Goal: Feedback & Contribution: Leave review/rating

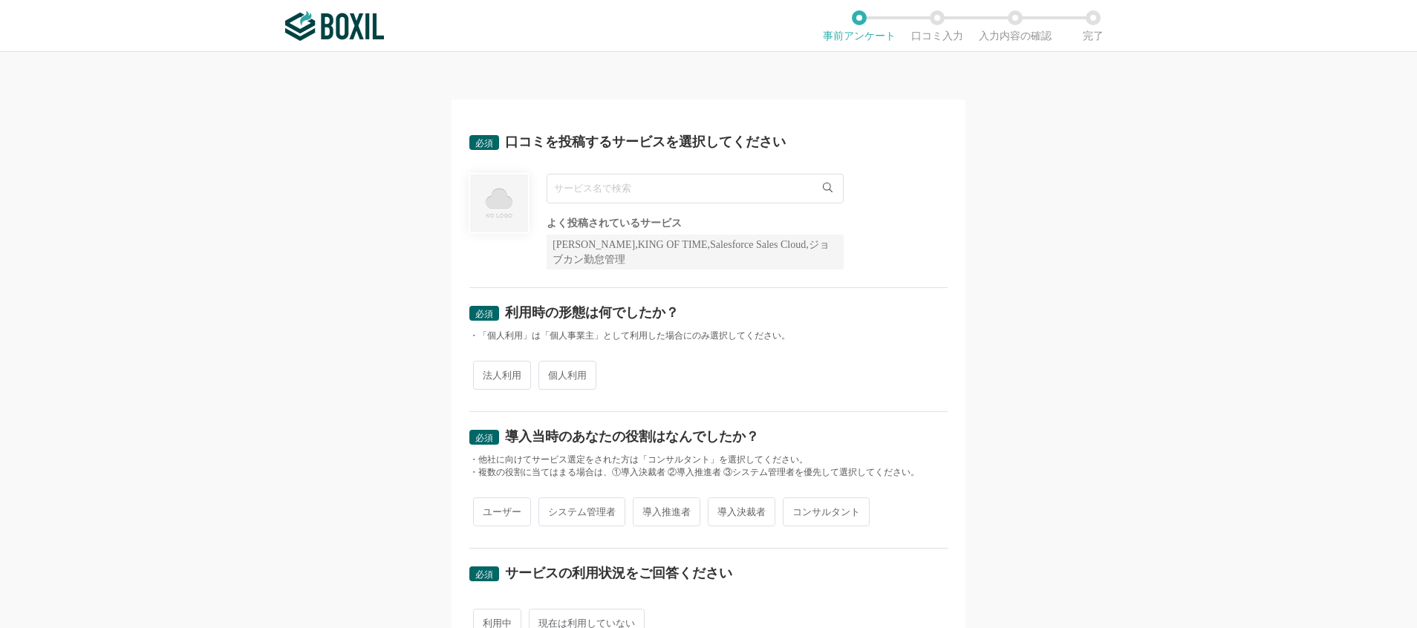
click at [650, 186] on input "text" at bounding box center [695, 189] width 297 height 30
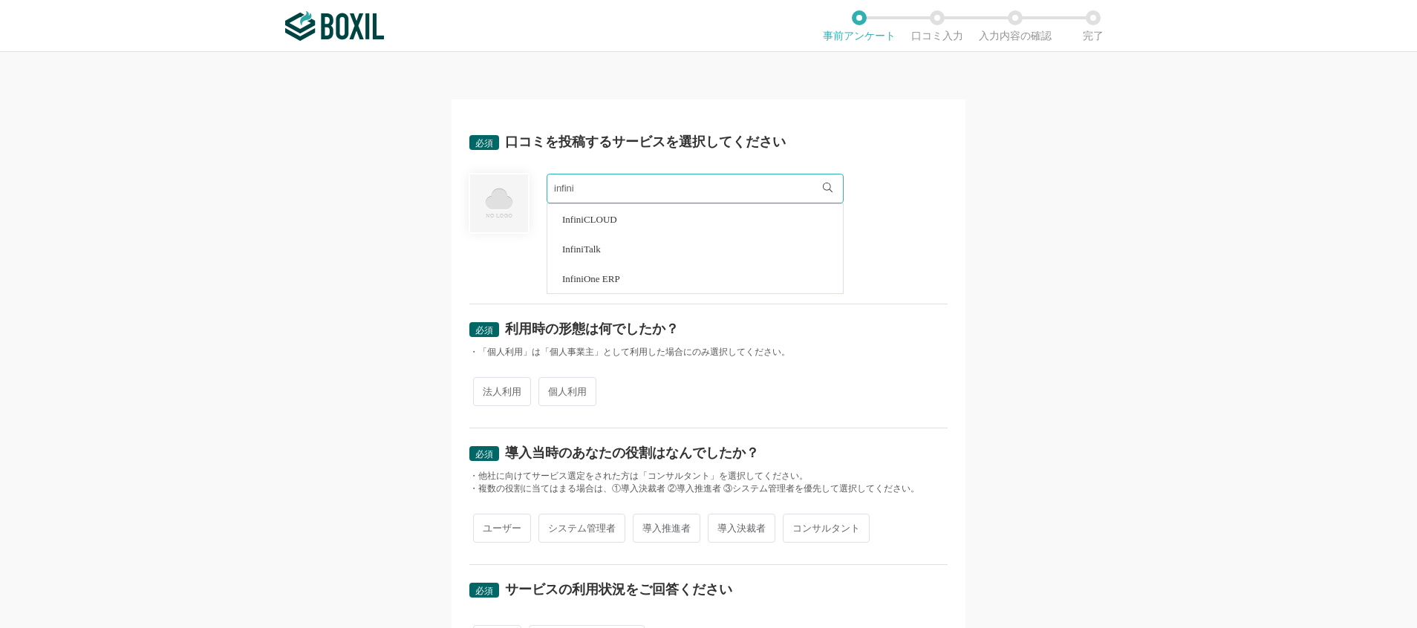
click at [594, 284] on li "InfiniOne ERP" at bounding box center [695, 279] width 296 height 30
type input "InfiniOne ERP"
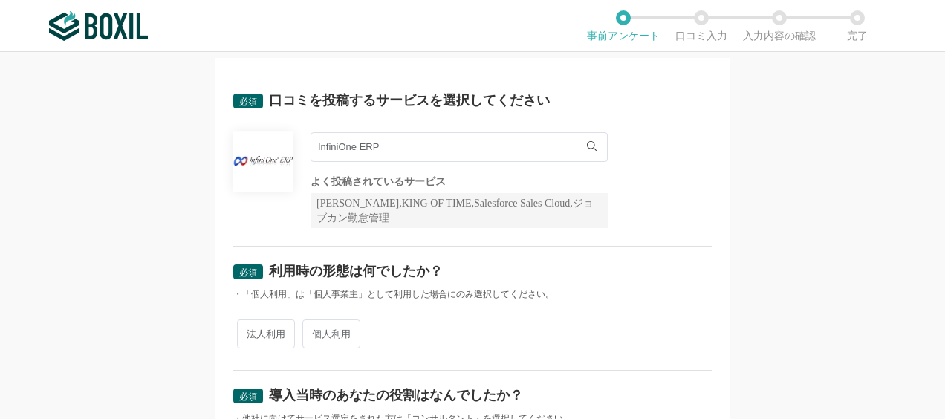
scroll to position [74, 0]
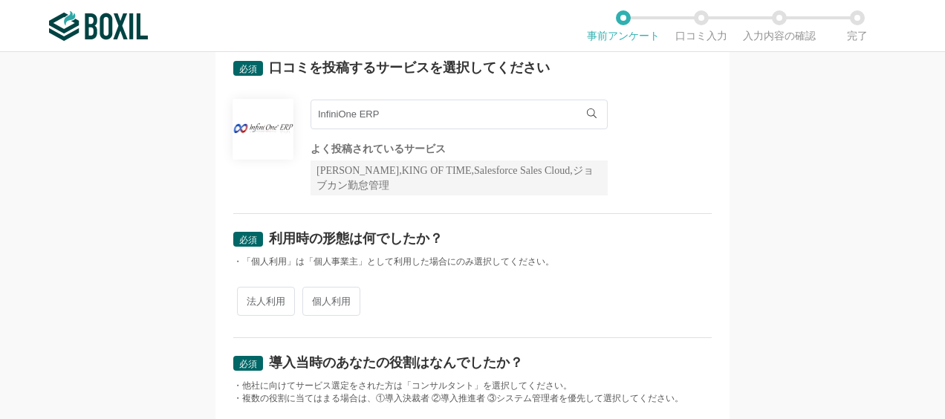
click at [264, 304] on span "法人利用" at bounding box center [266, 301] width 58 height 29
click at [250, 299] on input "法人利用" at bounding box center [246, 294] width 10 height 10
radio input "true"
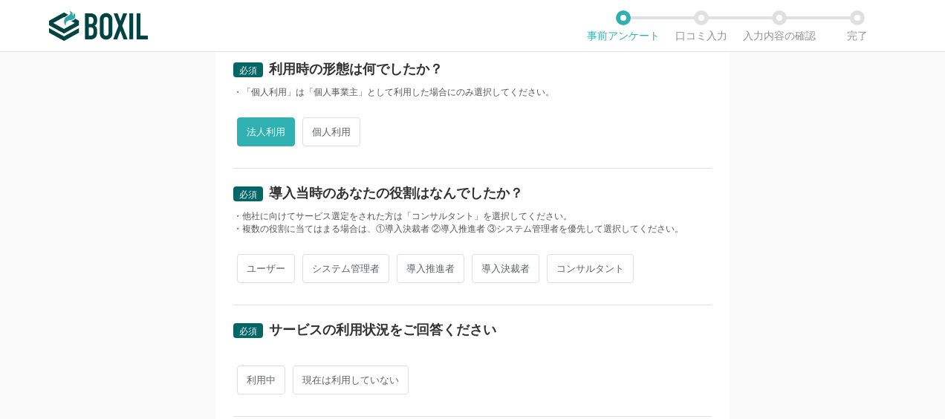
scroll to position [297, 0]
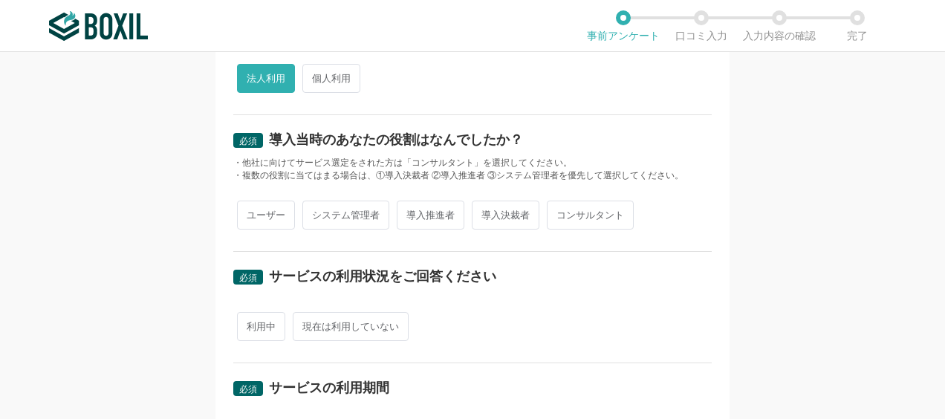
click at [261, 218] on span "ユーザー" at bounding box center [266, 215] width 58 height 29
click at [250, 212] on input "ユーザー" at bounding box center [246, 208] width 10 height 10
radio input "true"
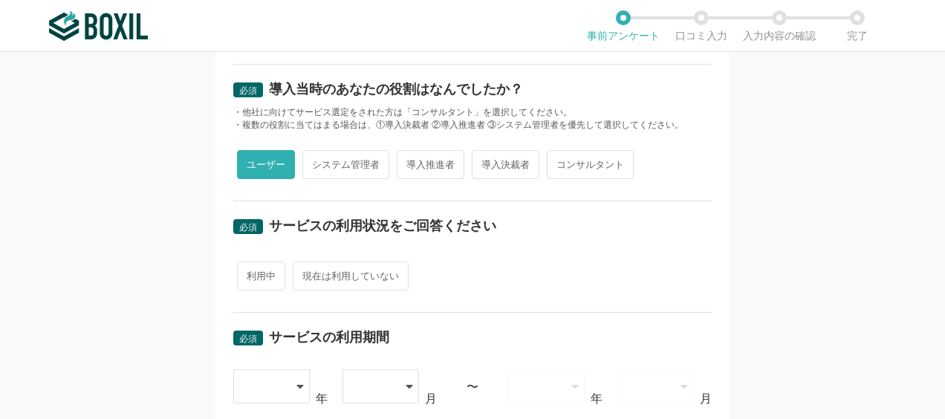
scroll to position [371, 0]
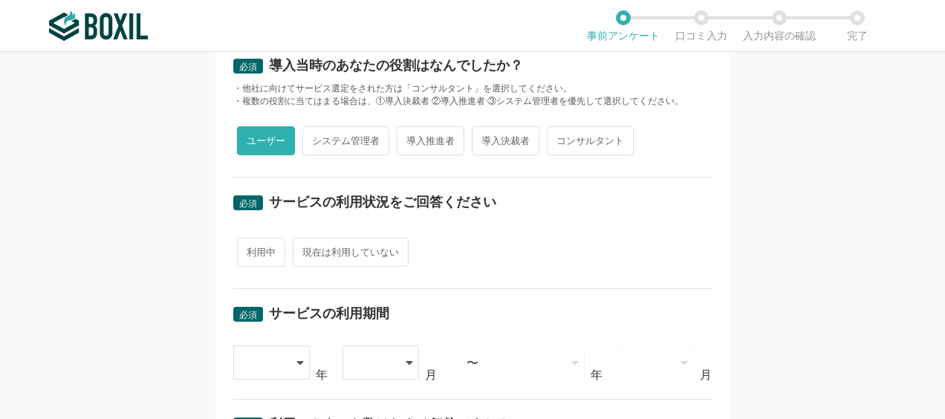
click at [255, 255] on span "利用中" at bounding box center [261, 252] width 48 height 29
click at [250, 250] on input "利用中" at bounding box center [246, 245] width 10 height 10
radio input "true"
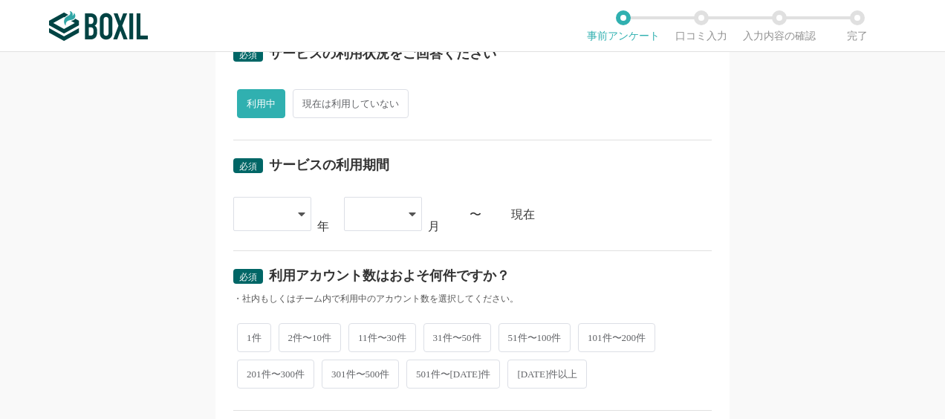
click at [289, 209] on div at bounding box center [272, 214] width 78 height 34
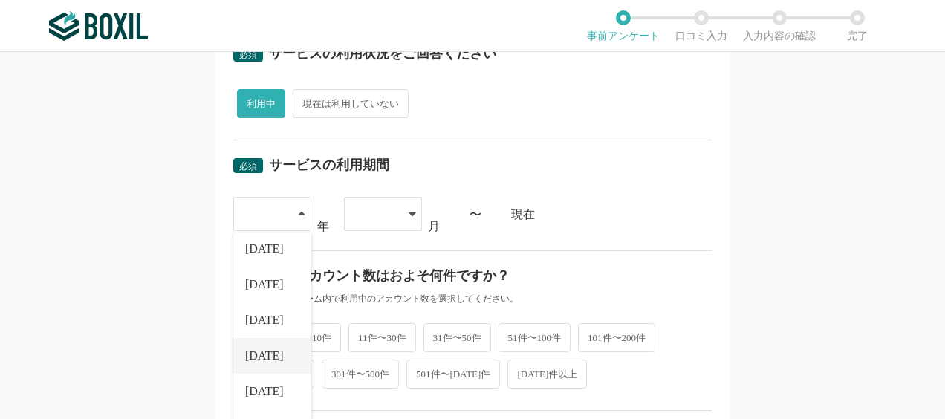
scroll to position [149, 0]
click at [260, 387] on span "[DATE]" at bounding box center [264, 393] width 39 height 12
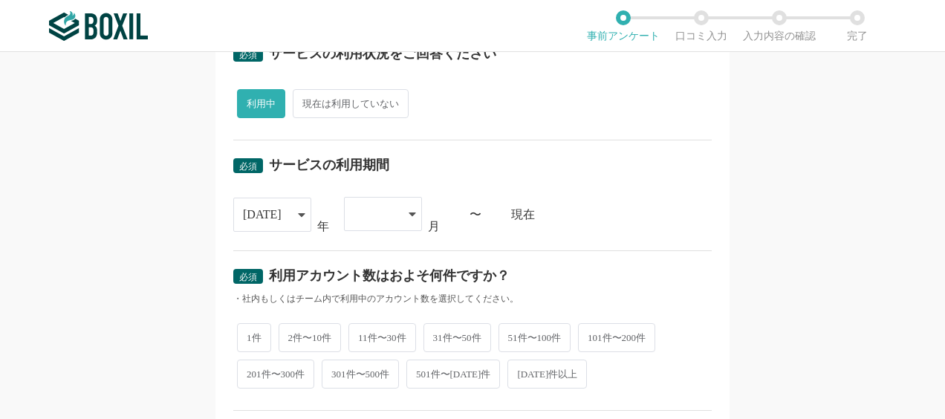
click at [380, 215] on div at bounding box center [375, 214] width 44 height 33
click at [359, 393] on span "05" at bounding box center [362, 399] width 12 height 12
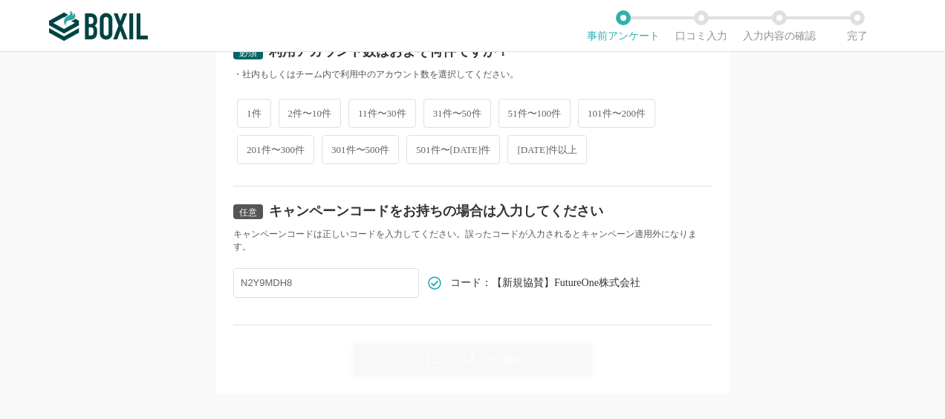
scroll to position [668, 0]
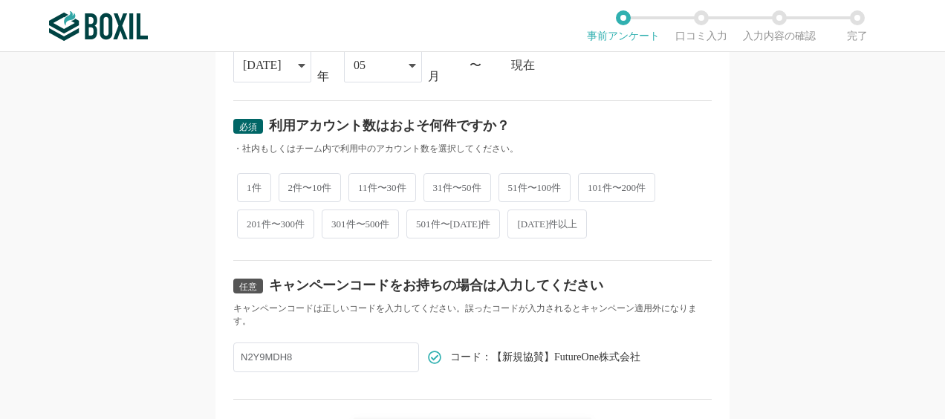
click at [456, 181] on span "31件〜50件" at bounding box center [457, 187] width 68 height 29
click at [437, 181] on input "31件〜50件" at bounding box center [432, 180] width 10 height 10
radio input "true"
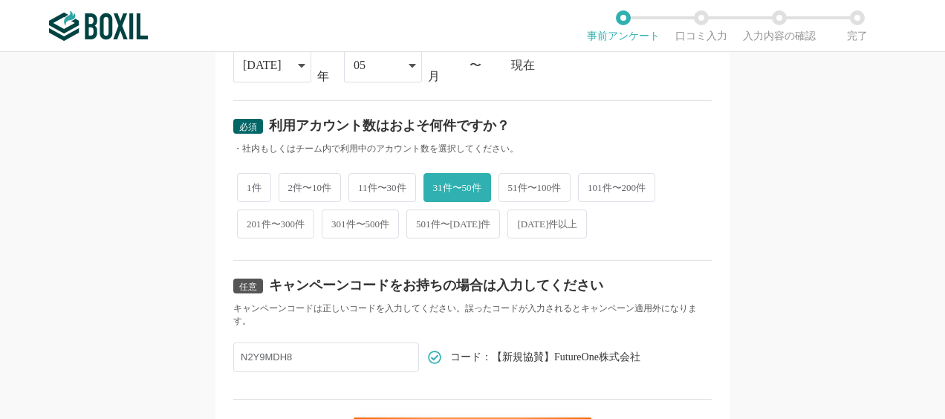
click at [523, 192] on span "51件〜100件" at bounding box center [534, 187] width 73 height 29
click at [512, 185] on input "51件〜100件" at bounding box center [507, 180] width 10 height 10
radio input "true"
radio input "false"
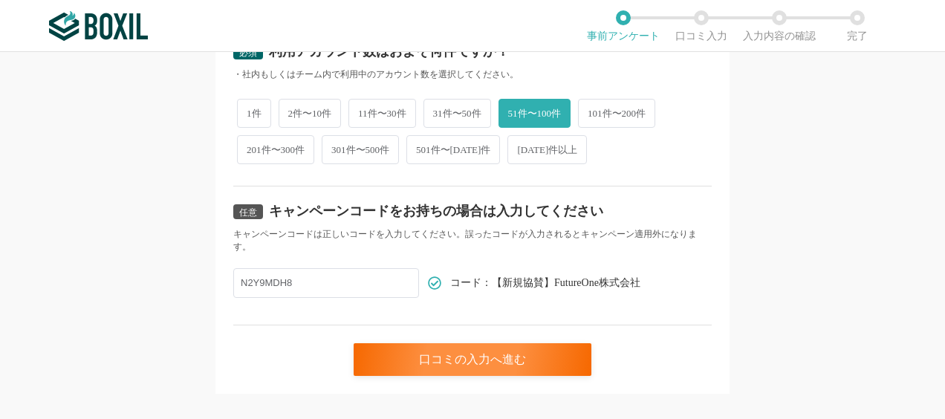
scroll to position [760, 0]
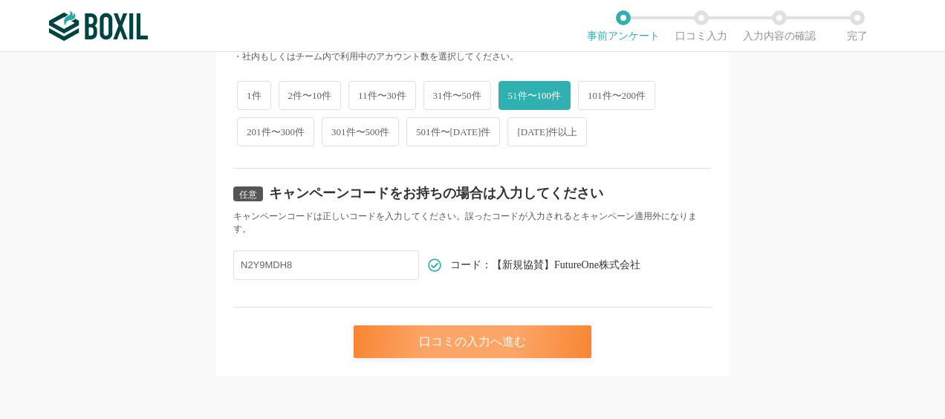
click at [486, 339] on div "口コミの入力へ進む" at bounding box center [472, 341] width 238 height 33
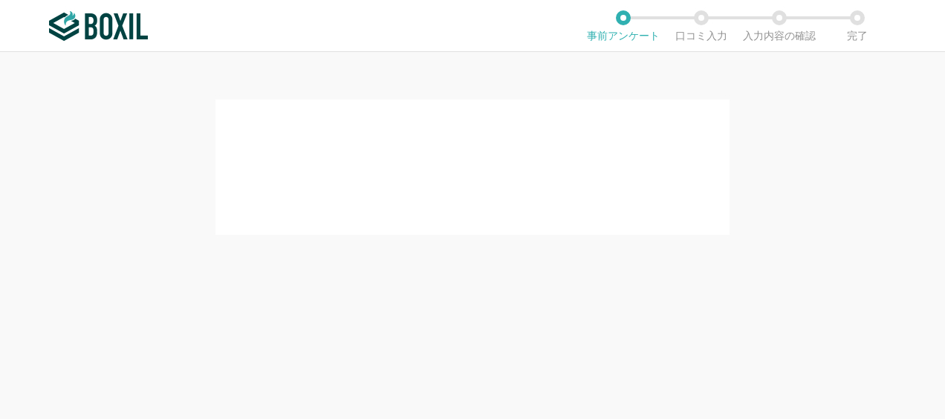
scroll to position [0, 0]
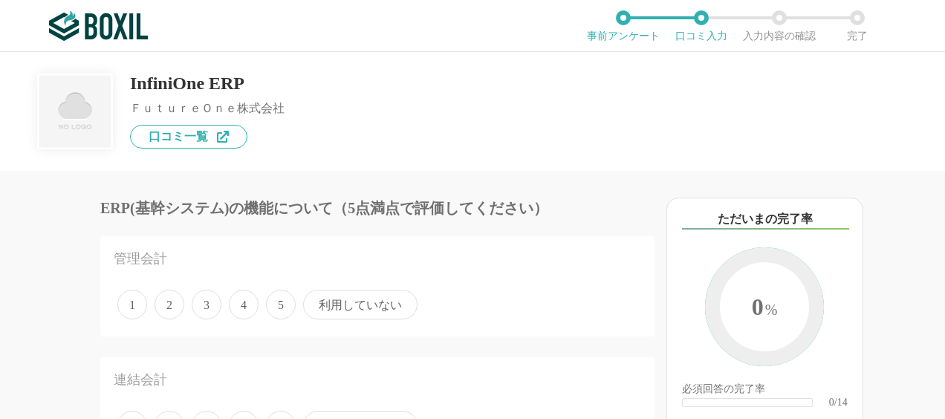
click at [247, 307] on span "4" at bounding box center [244, 305] width 30 height 30
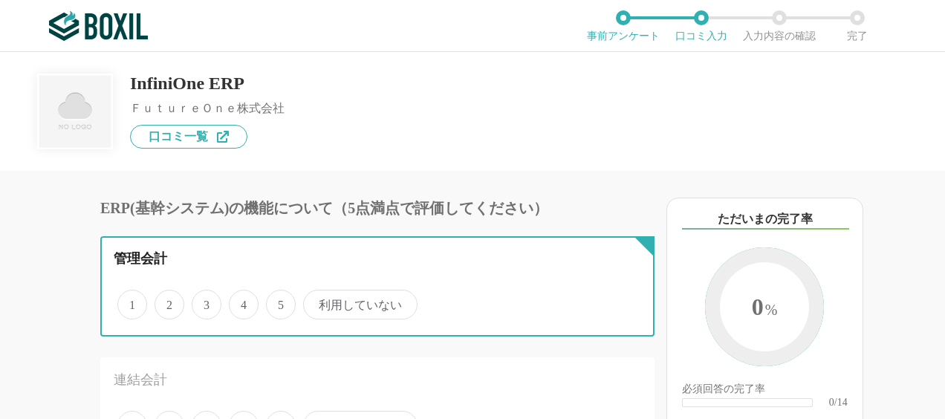
click at [242, 302] on input "4" at bounding box center [237, 297] width 10 height 10
radio input "true"
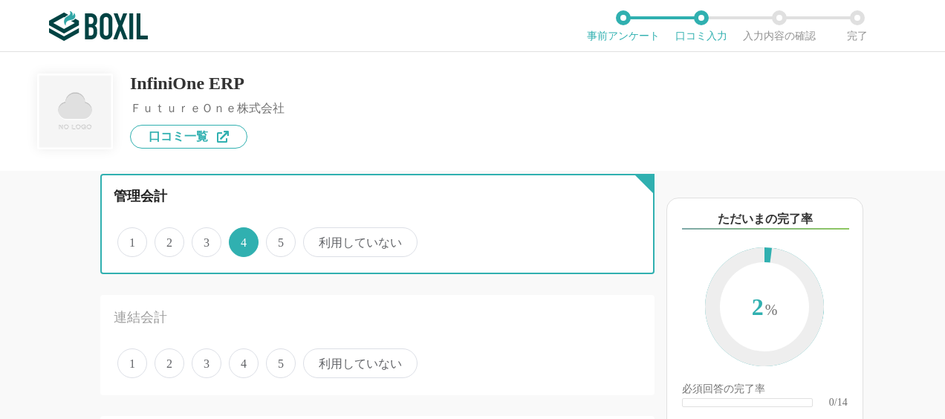
scroll to position [149, 0]
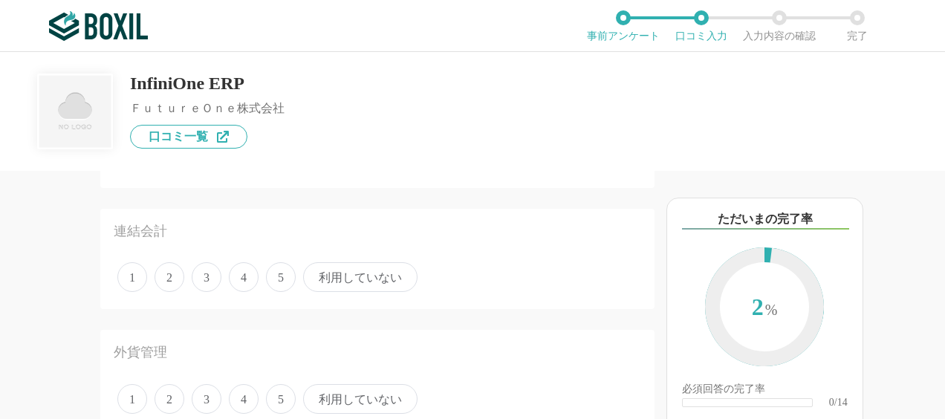
click at [346, 282] on span "利用していない" at bounding box center [360, 277] width 114 height 30
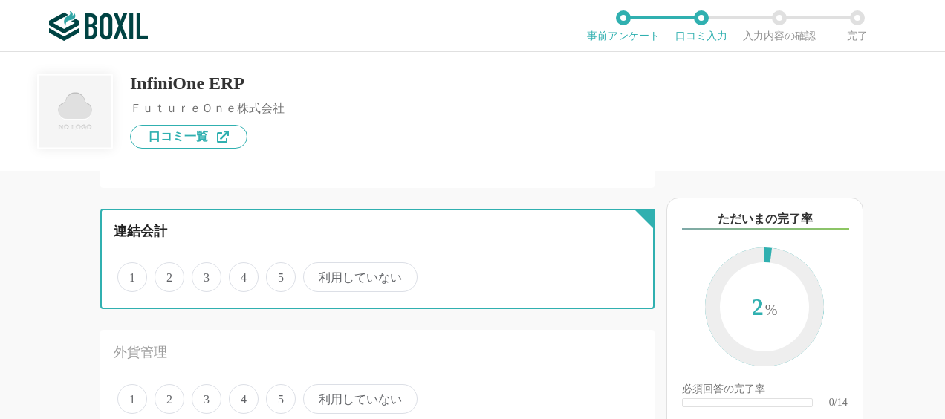
click at [316, 274] on input "利用していない" at bounding box center [312, 269] width 10 height 10
radio input "true"
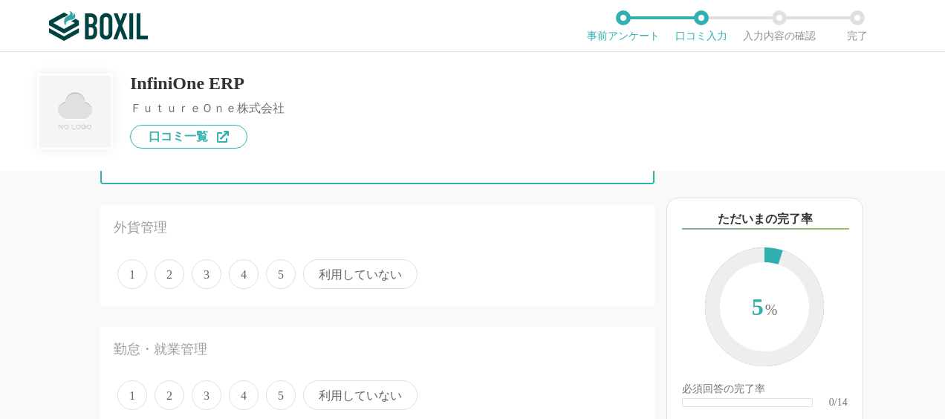
scroll to position [297, 0]
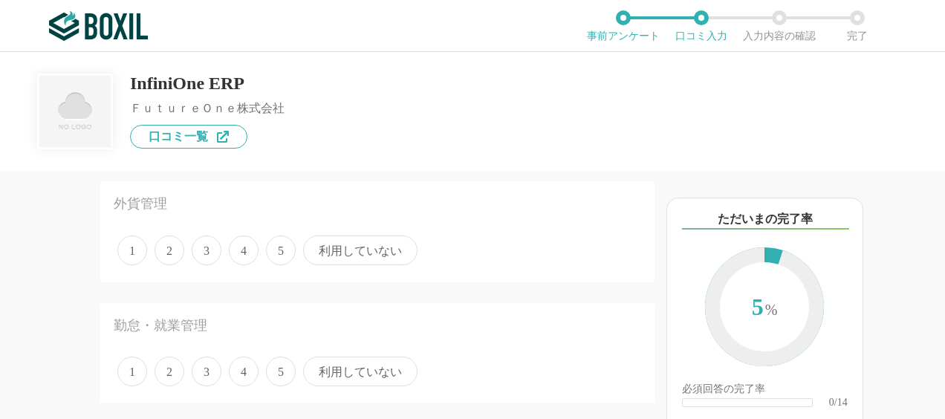
click at [351, 263] on span "利用していない" at bounding box center [360, 250] width 114 height 30
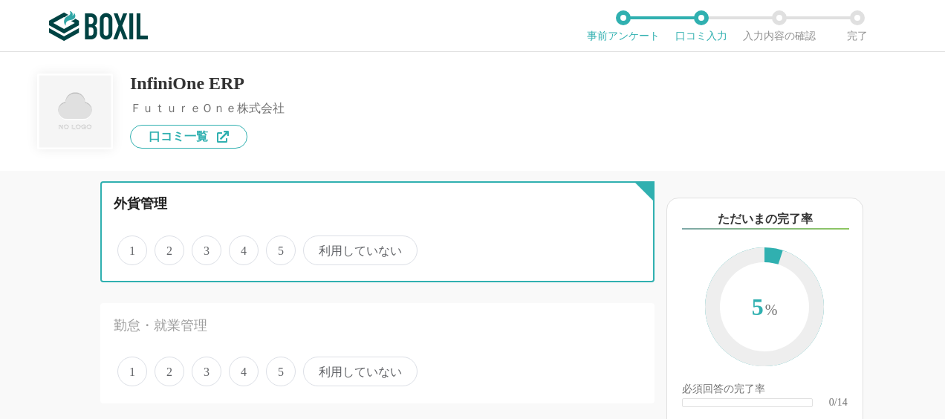
click at [316, 247] on input "利用していない" at bounding box center [312, 243] width 10 height 10
radio input "true"
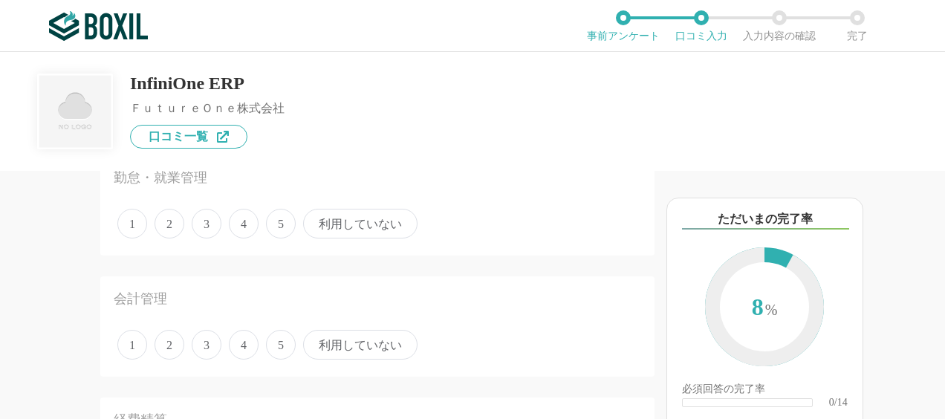
scroll to position [446, 0]
click at [353, 229] on span "利用していない" at bounding box center [360, 223] width 114 height 30
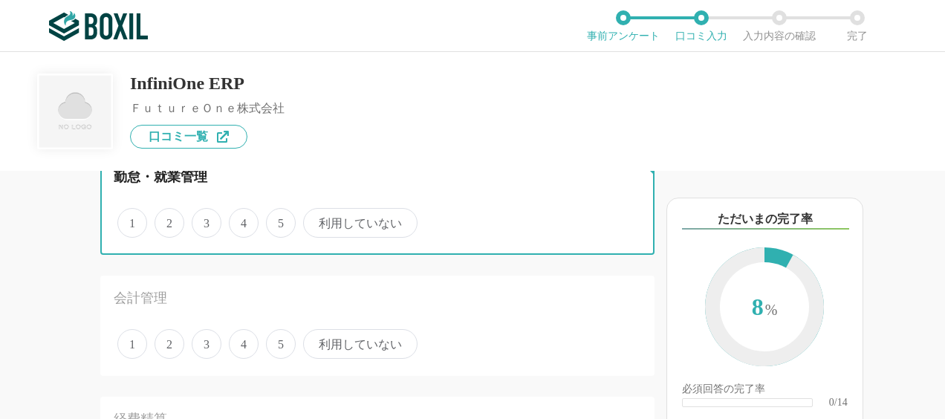
click at [316, 220] on input "利用していない" at bounding box center [312, 215] width 10 height 10
radio input "true"
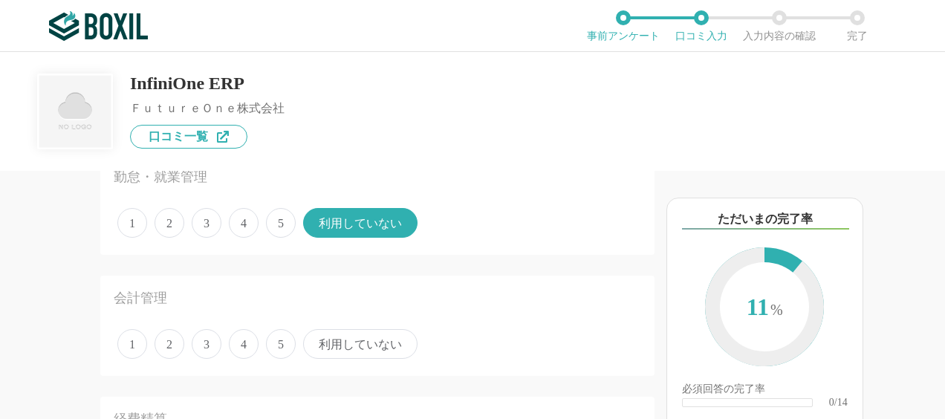
click at [241, 348] on span "4" at bounding box center [244, 344] width 30 height 30
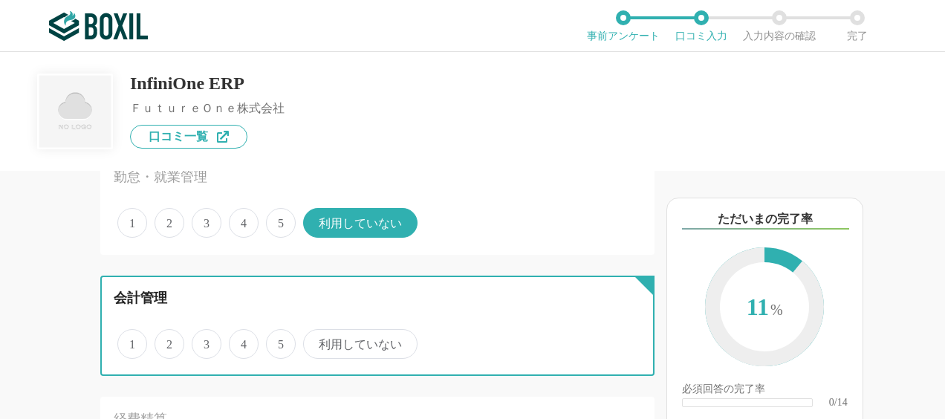
click at [241, 341] on input "4" at bounding box center [237, 336] width 10 height 10
radio input "true"
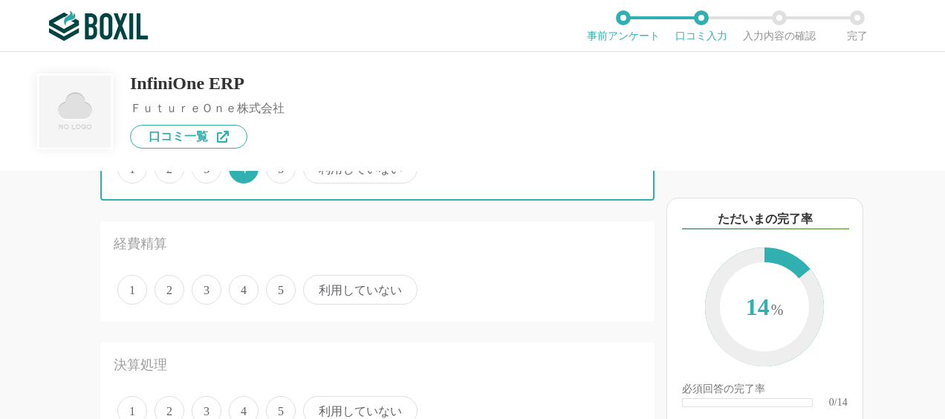
scroll to position [668, 0]
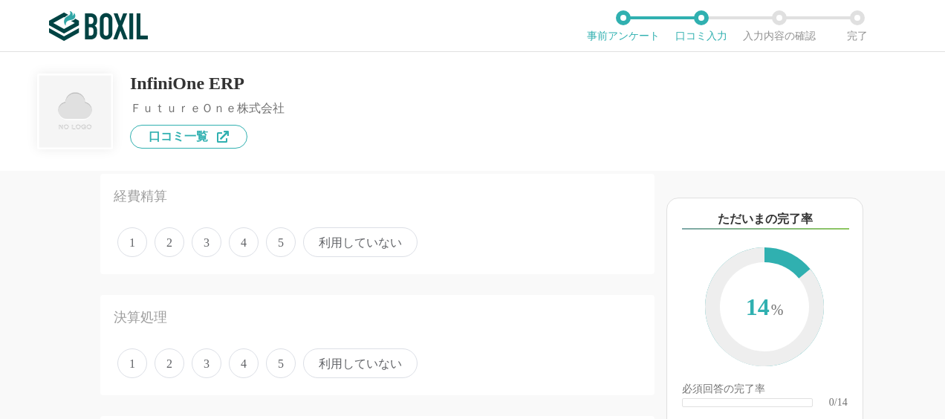
click at [351, 244] on span "利用していない" at bounding box center [360, 242] width 114 height 30
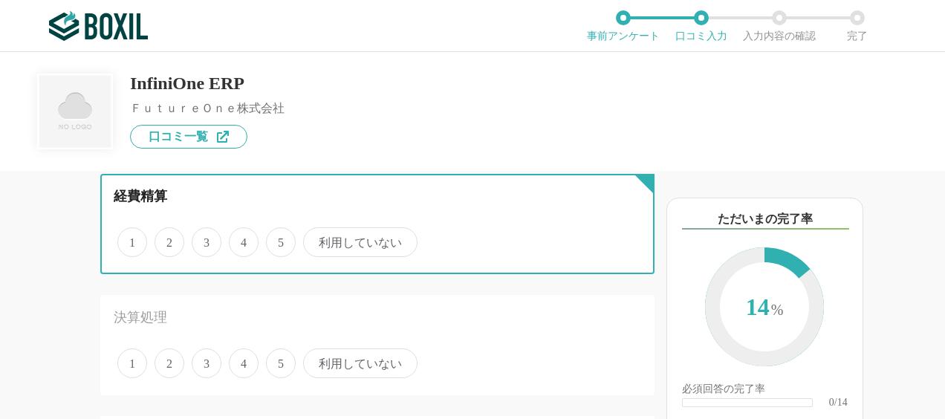
click at [316, 239] on input "利用していない" at bounding box center [312, 234] width 10 height 10
radio input "true"
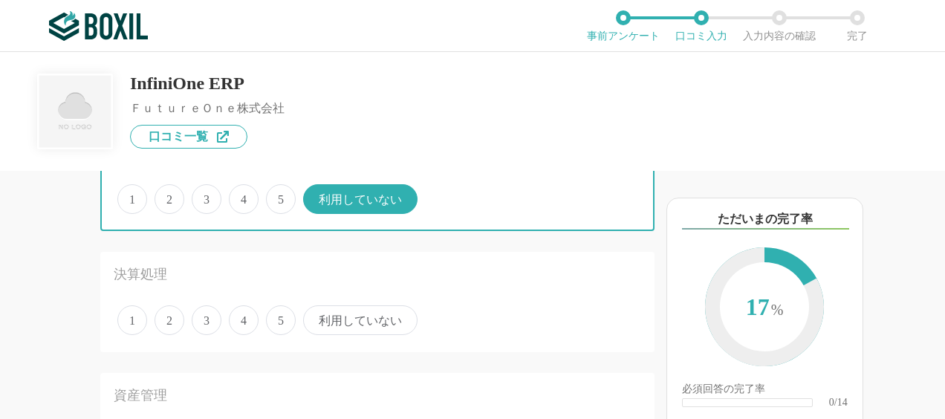
scroll to position [743, 0]
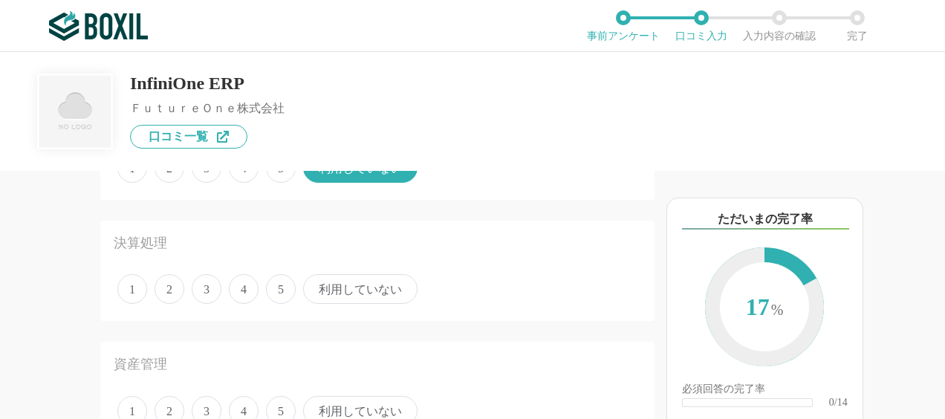
click at [363, 294] on span "利用していない" at bounding box center [360, 289] width 114 height 30
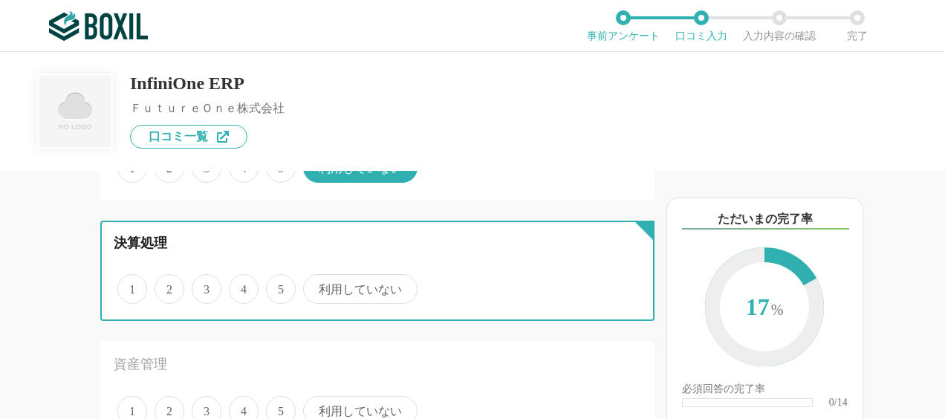
click at [316, 286] on input "利用していない" at bounding box center [312, 281] width 10 height 10
radio input "true"
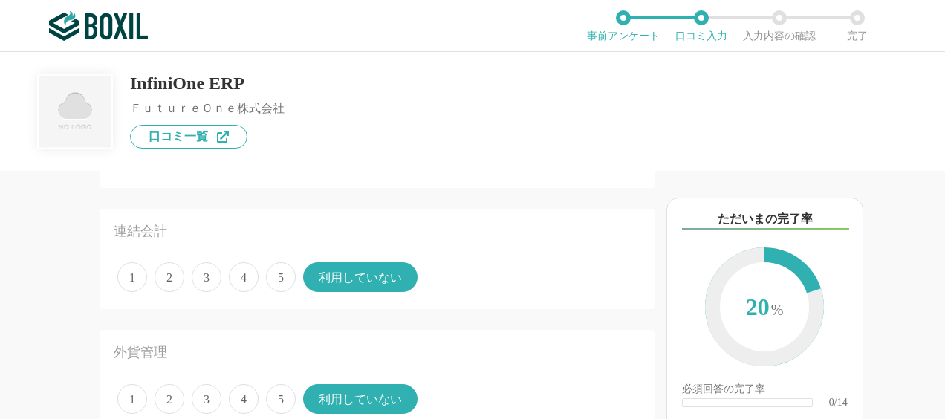
scroll to position [0, 0]
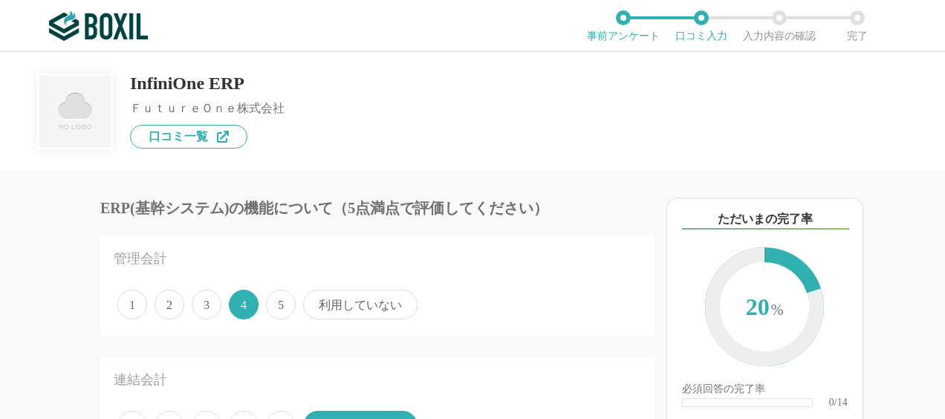
click at [377, 304] on span "利用していない" at bounding box center [360, 305] width 114 height 30
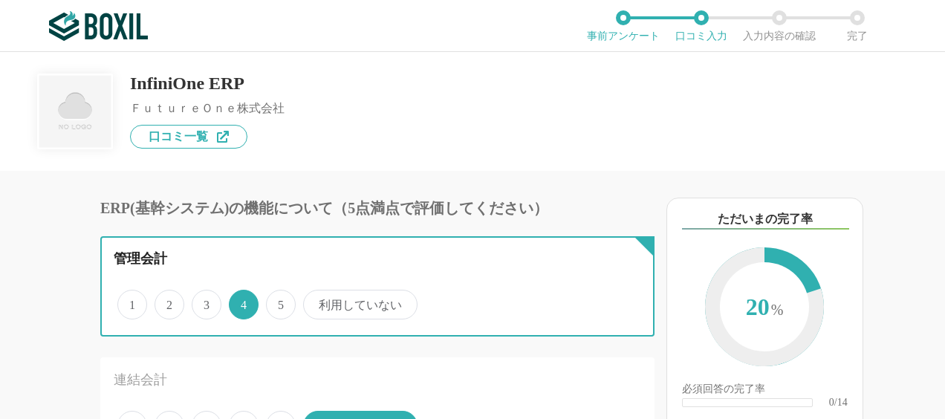
click at [316, 302] on input "利用していない" at bounding box center [312, 297] width 10 height 10
radio input "true"
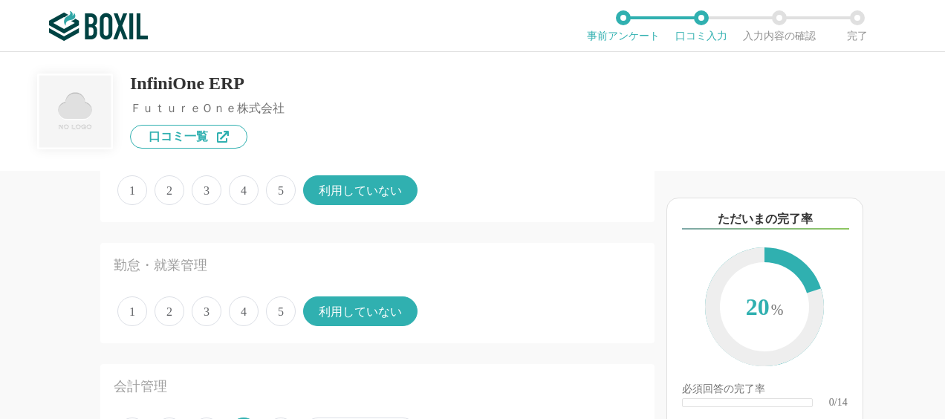
scroll to position [446, 0]
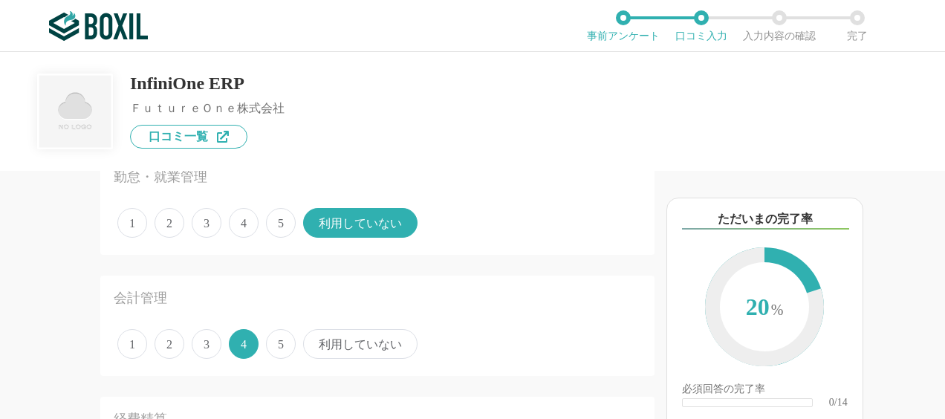
click at [355, 337] on span "利用していない" at bounding box center [360, 344] width 114 height 30
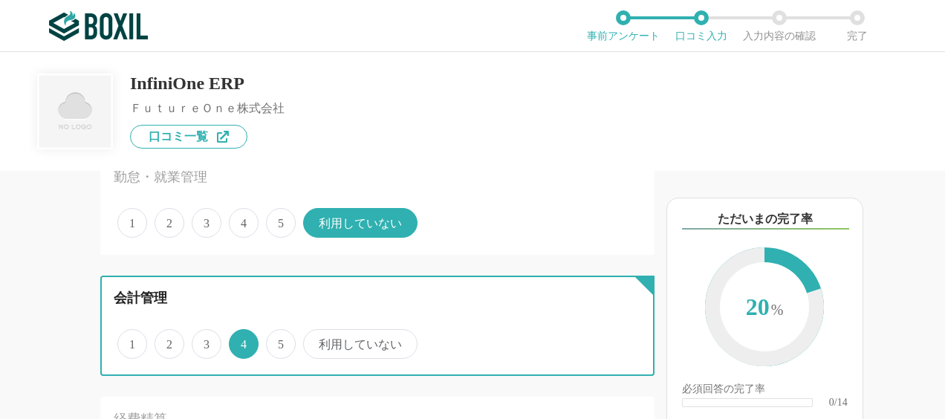
click at [316, 337] on input "利用していない" at bounding box center [312, 336] width 10 height 10
radio input "true"
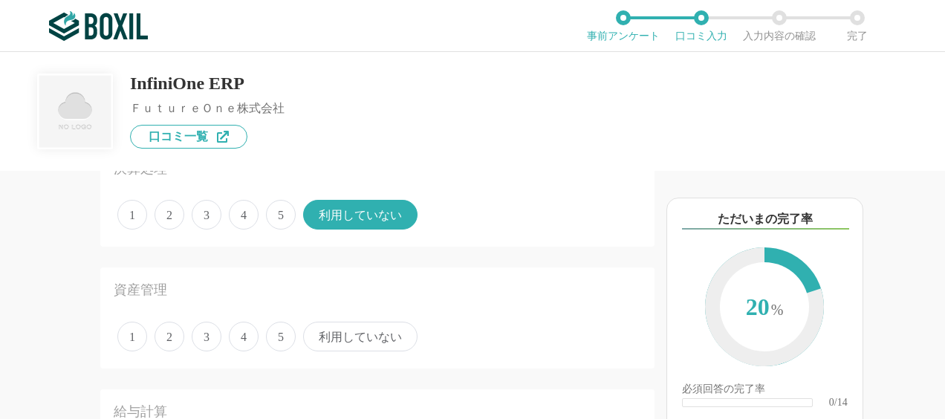
scroll to position [891, 0]
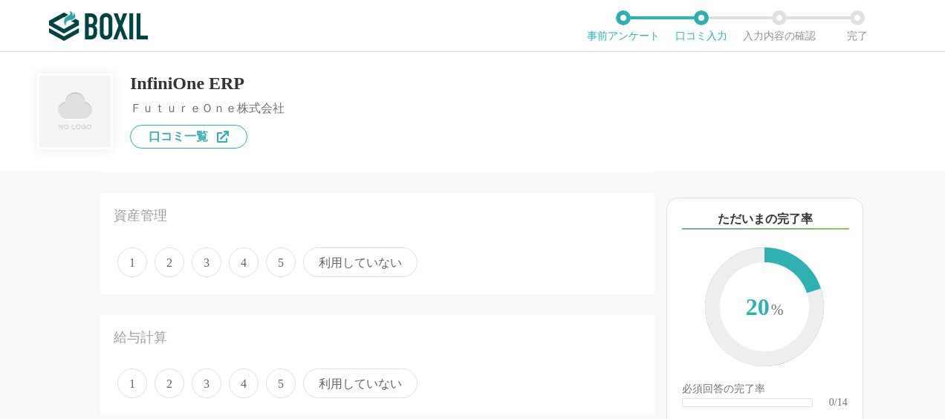
click at [244, 265] on span "4" at bounding box center [244, 262] width 30 height 30
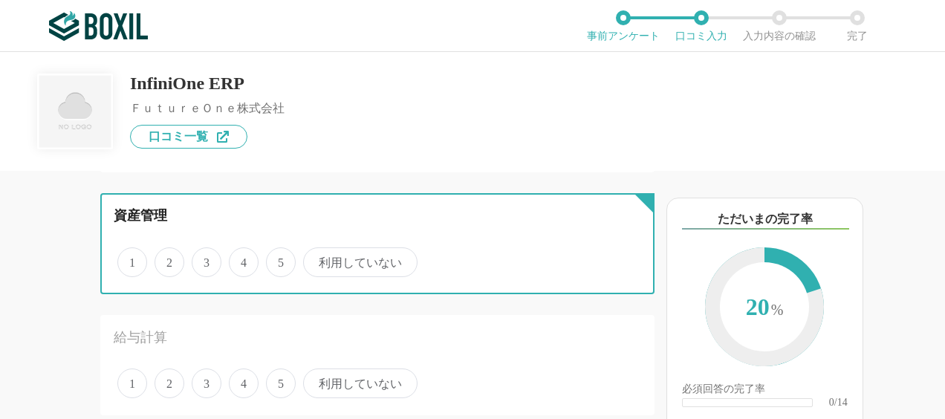
click at [242, 259] on input "4" at bounding box center [237, 255] width 10 height 10
radio input "true"
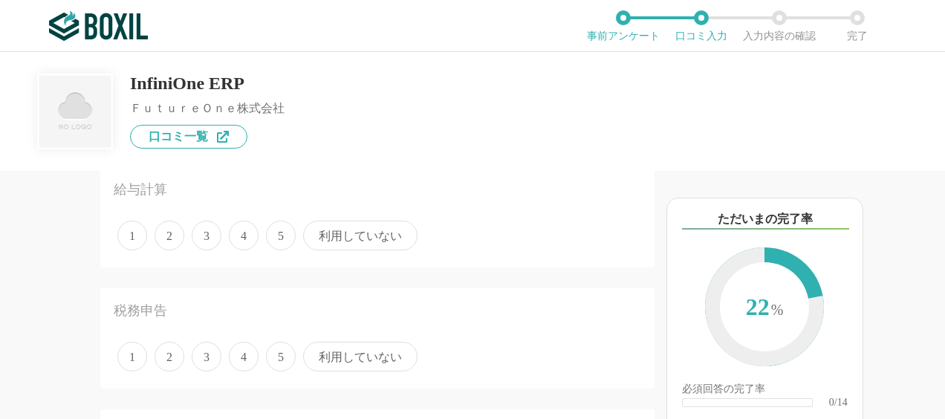
scroll to position [1040, 0]
click at [348, 243] on span "利用していない" at bounding box center [360, 235] width 114 height 30
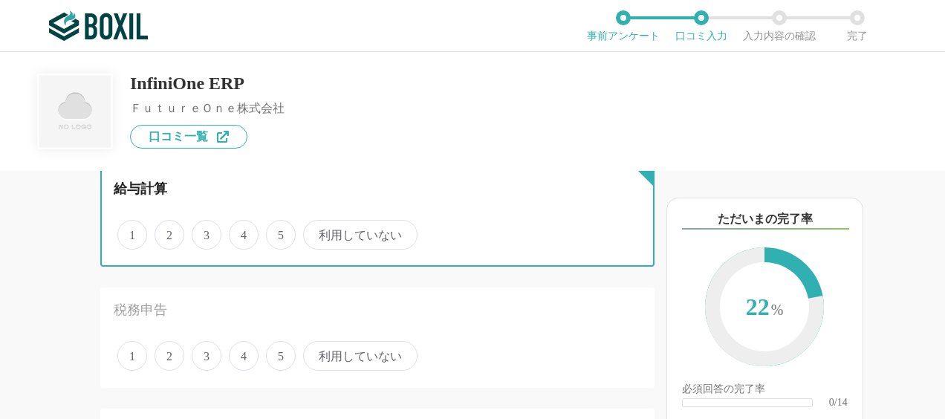
click at [316, 232] on input "利用していない" at bounding box center [312, 227] width 10 height 10
radio input "true"
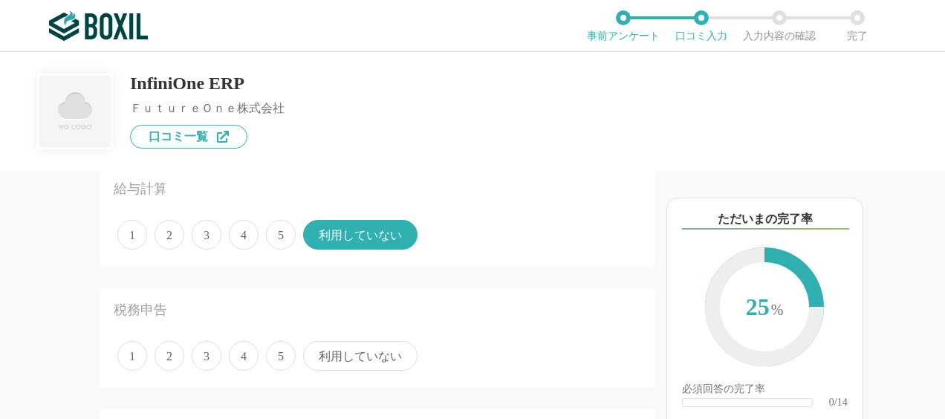
click at [358, 356] on span "利用していない" at bounding box center [360, 356] width 114 height 30
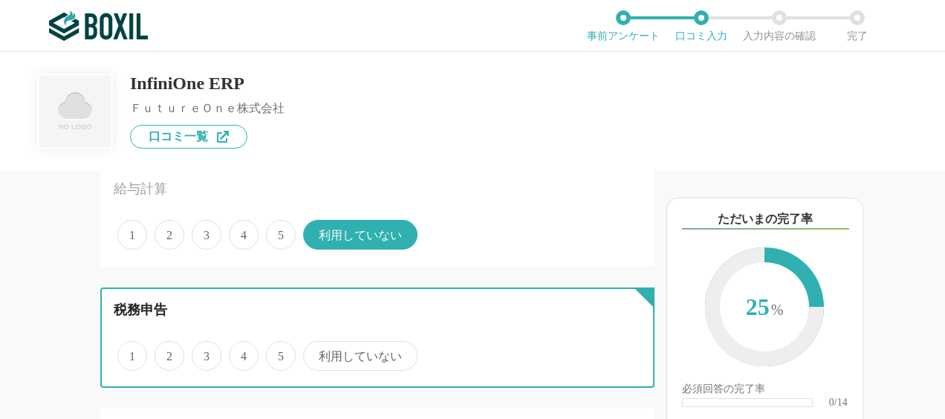
click at [316, 353] on input "利用していない" at bounding box center [312, 348] width 10 height 10
radio input "true"
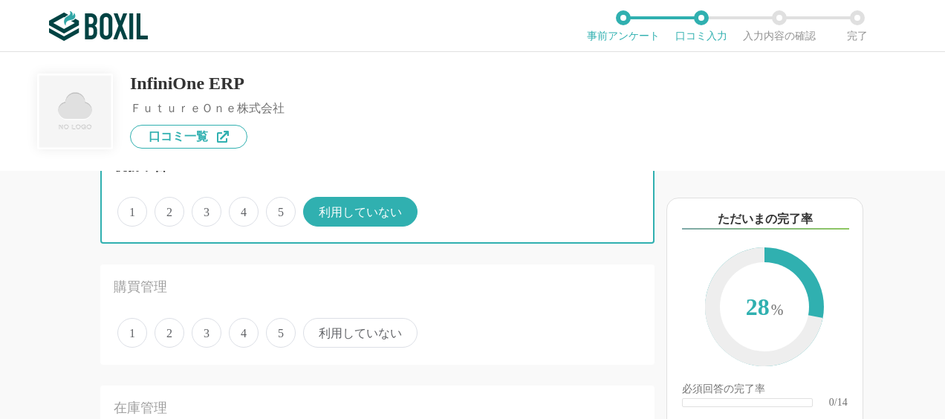
scroll to position [1188, 0]
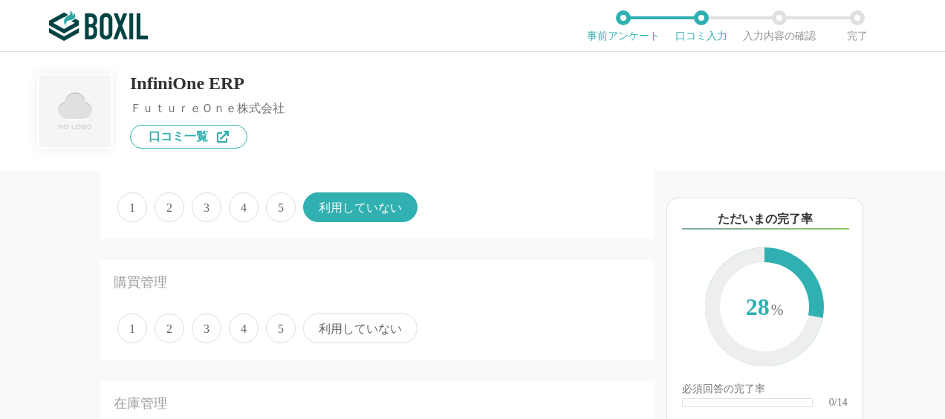
click at [246, 334] on span "4" at bounding box center [244, 328] width 30 height 30
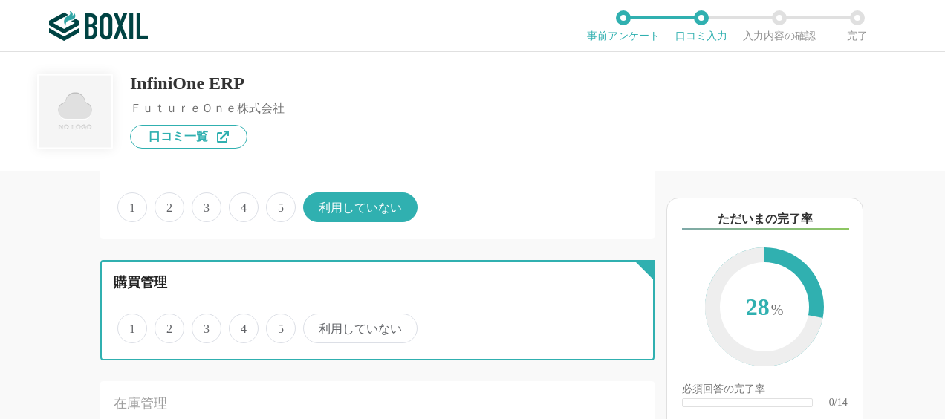
click at [242, 325] on input "4" at bounding box center [237, 321] width 10 height 10
radio input "true"
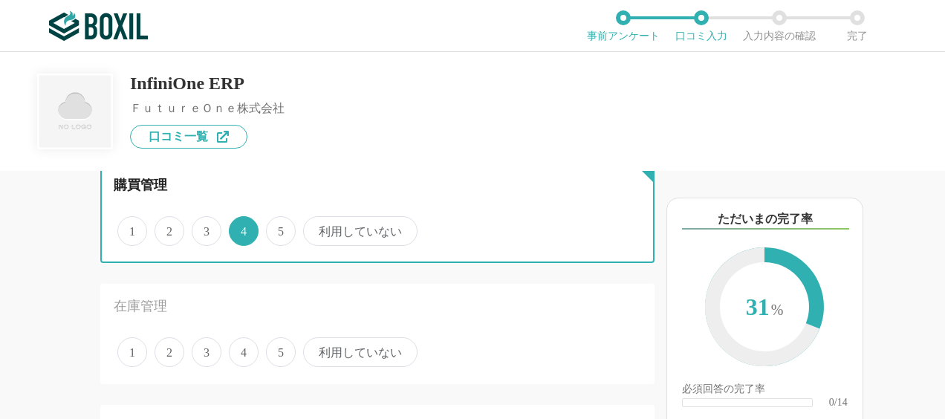
scroll to position [1262, 0]
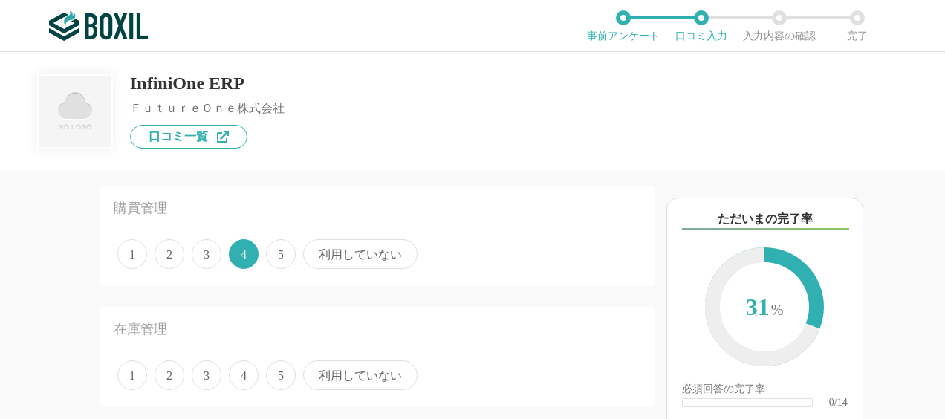
click at [205, 254] on span "3" at bounding box center [207, 254] width 30 height 30
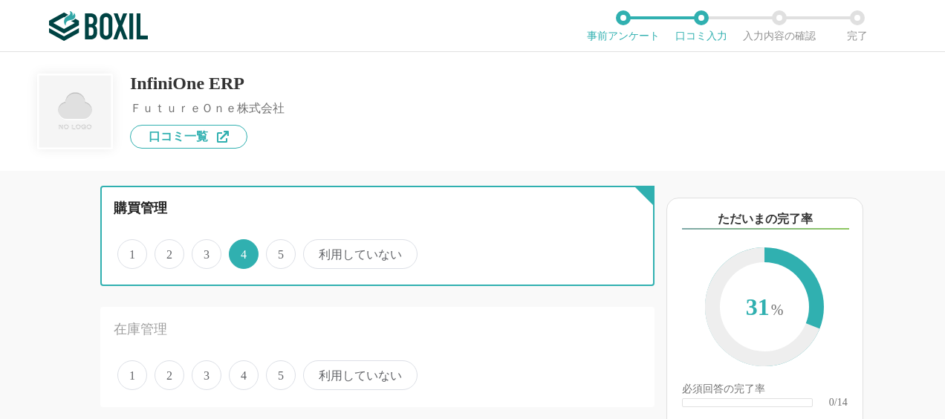
click at [205, 251] on input "3" at bounding box center [200, 246] width 10 height 10
radio input "true"
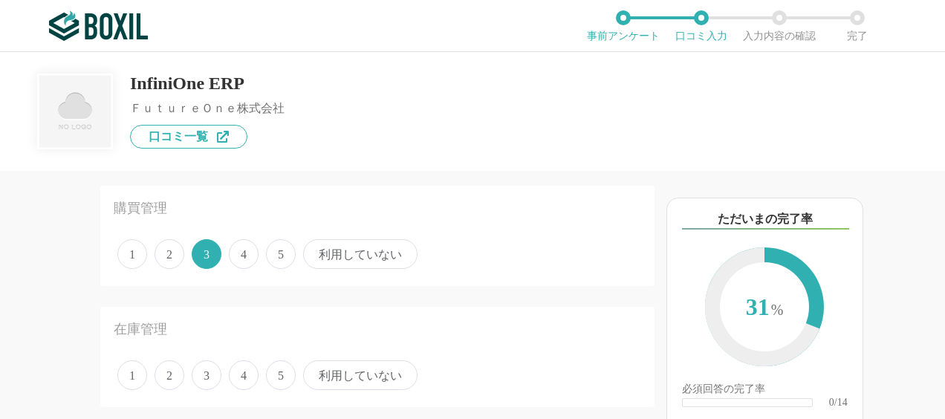
click at [213, 379] on span "3" at bounding box center [207, 375] width 30 height 30
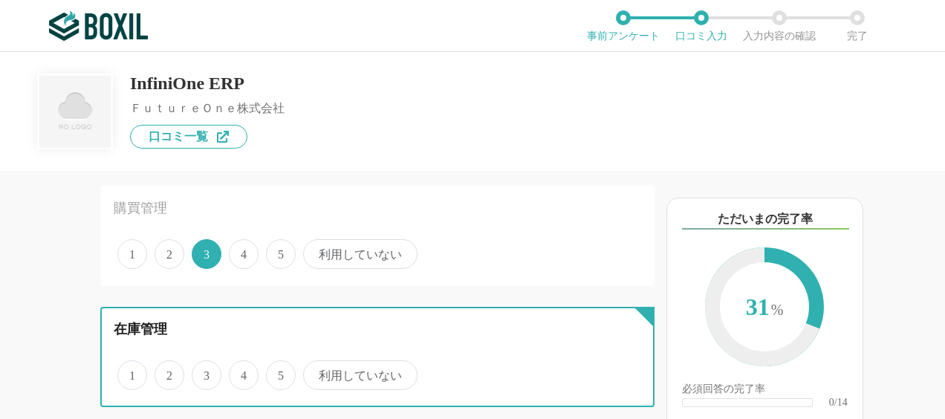
click at [205, 372] on input "3" at bounding box center [200, 367] width 10 height 10
radio input "true"
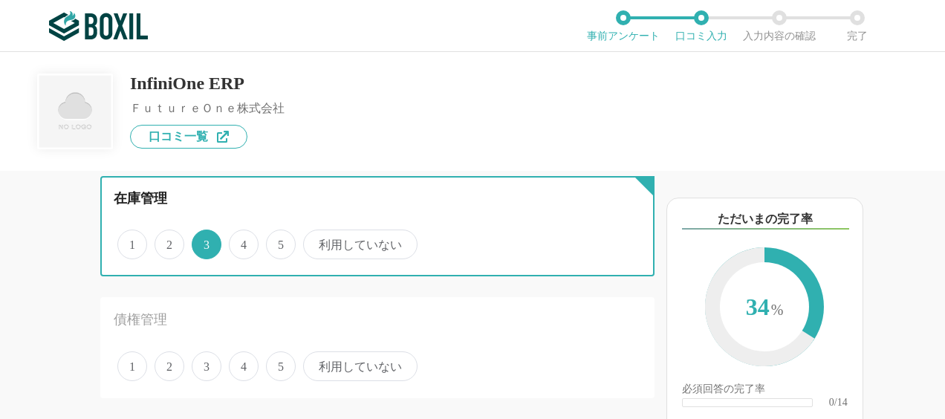
scroll to position [1485, 0]
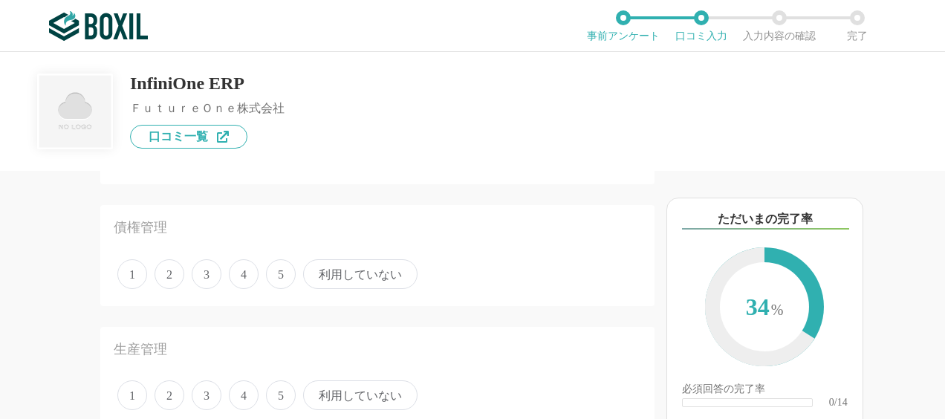
click at [239, 275] on span "4" at bounding box center [244, 274] width 30 height 30
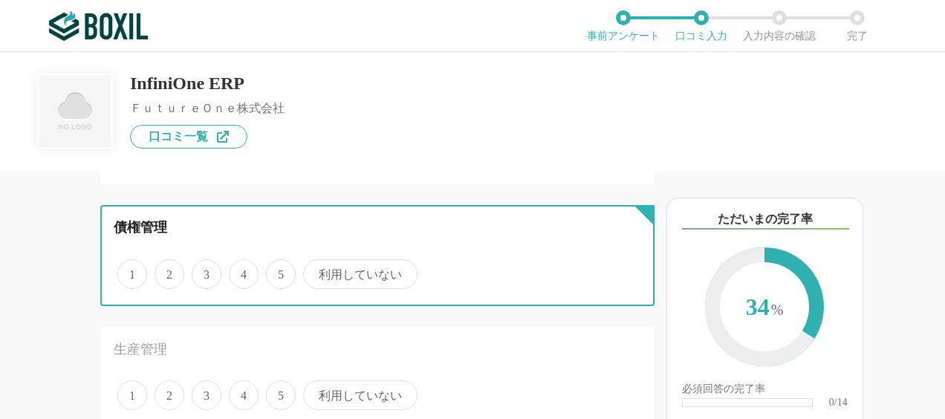
click at [239, 271] on input "4" at bounding box center [237, 266] width 10 height 10
radio input "true"
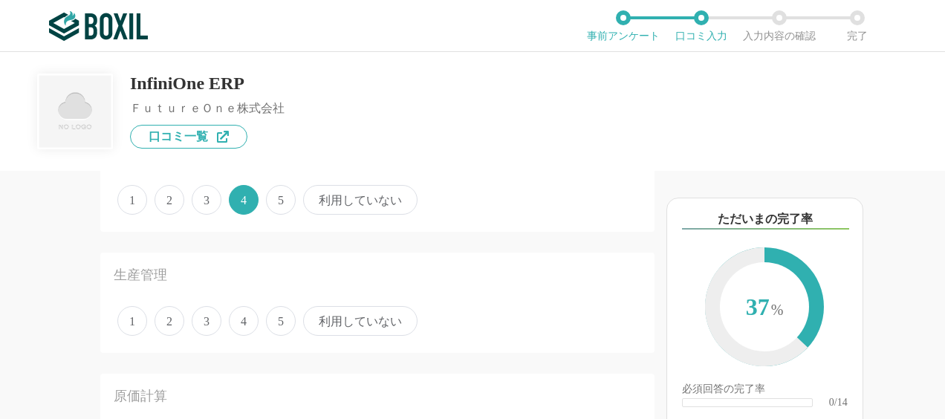
click at [371, 320] on span "利用していない" at bounding box center [360, 321] width 114 height 30
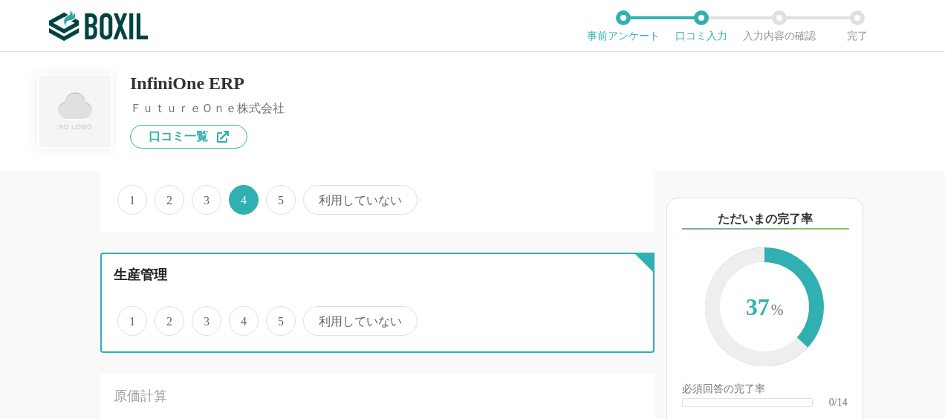
click at [316, 318] on input "利用していない" at bounding box center [312, 313] width 10 height 10
radio input "true"
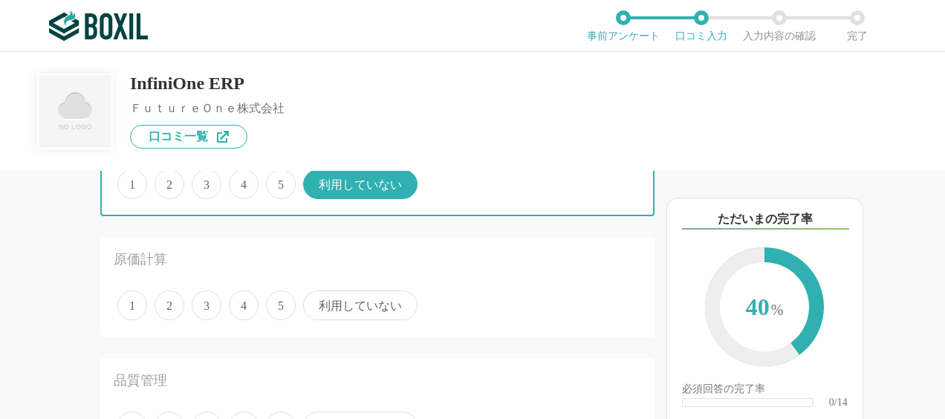
scroll to position [1708, 0]
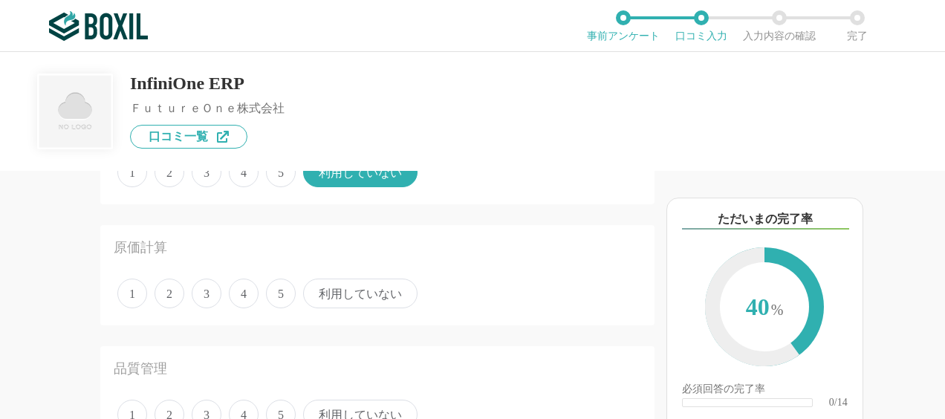
click at [351, 302] on span "利用していない" at bounding box center [360, 293] width 114 height 30
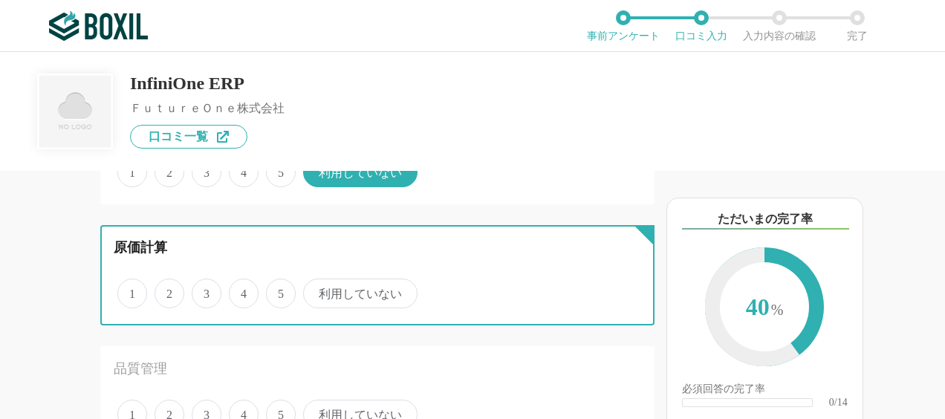
click at [316, 290] on input "利用していない" at bounding box center [312, 286] width 10 height 10
radio input "true"
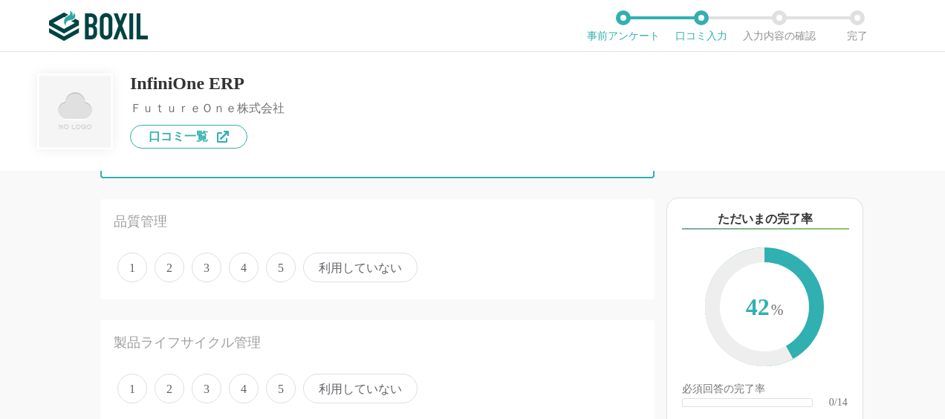
scroll to position [1857, 0]
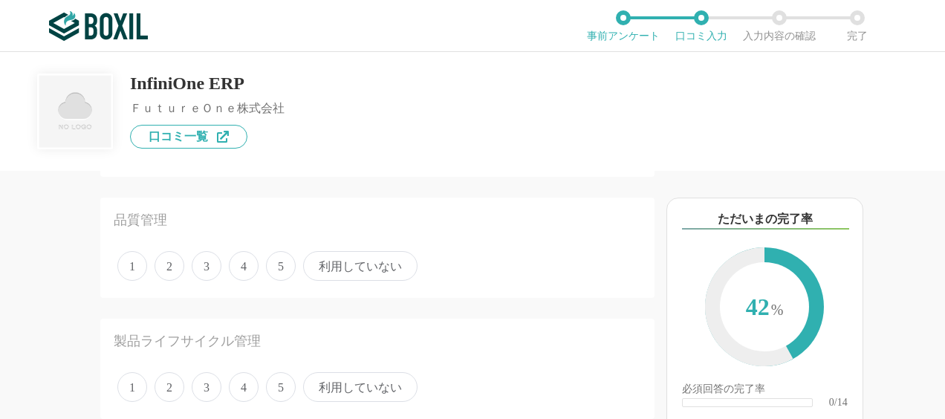
click at [353, 278] on span "利用していない" at bounding box center [360, 266] width 114 height 30
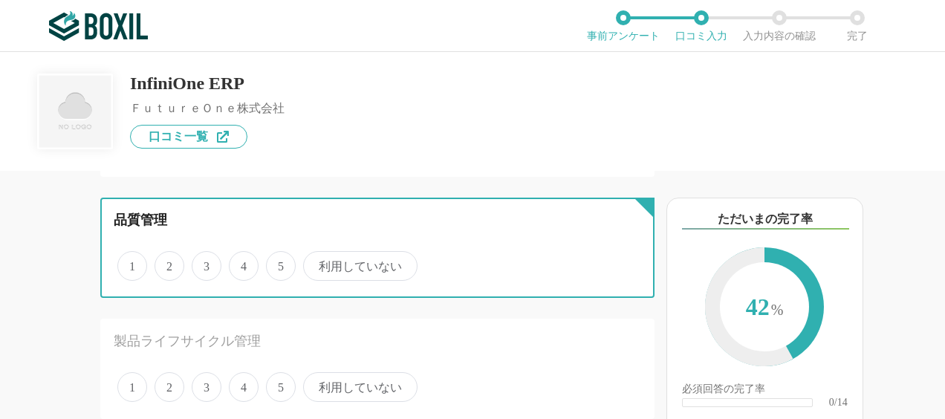
click at [316, 263] on input "利用していない" at bounding box center [312, 258] width 10 height 10
radio input "true"
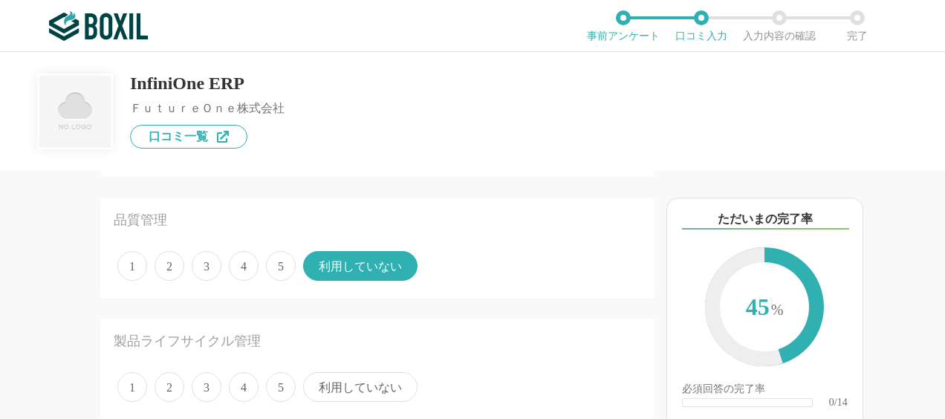
click at [352, 390] on span "利用していない" at bounding box center [360, 387] width 114 height 30
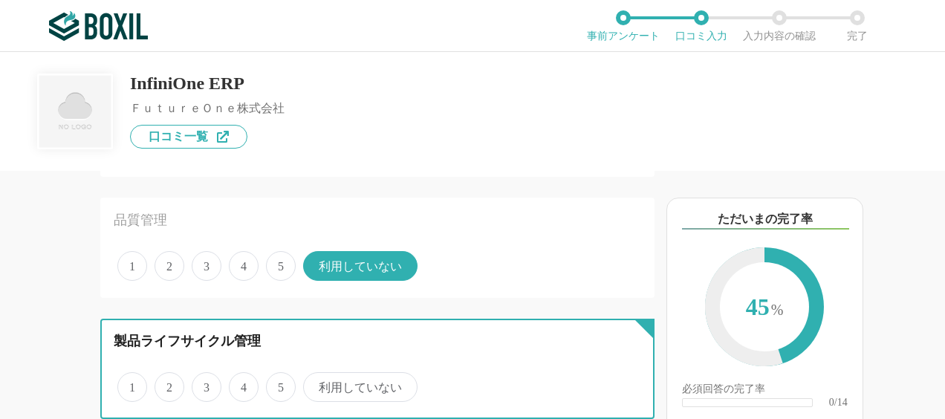
click at [316, 384] on input "利用していない" at bounding box center [312, 379] width 10 height 10
radio input "true"
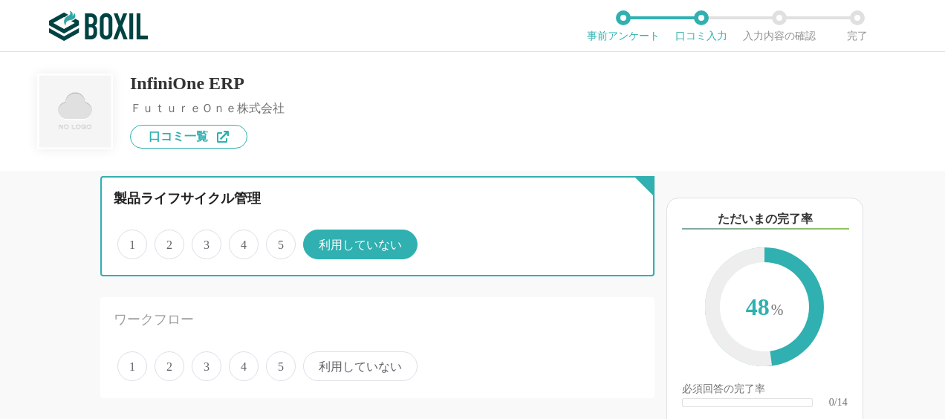
scroll to position [2005, 0]
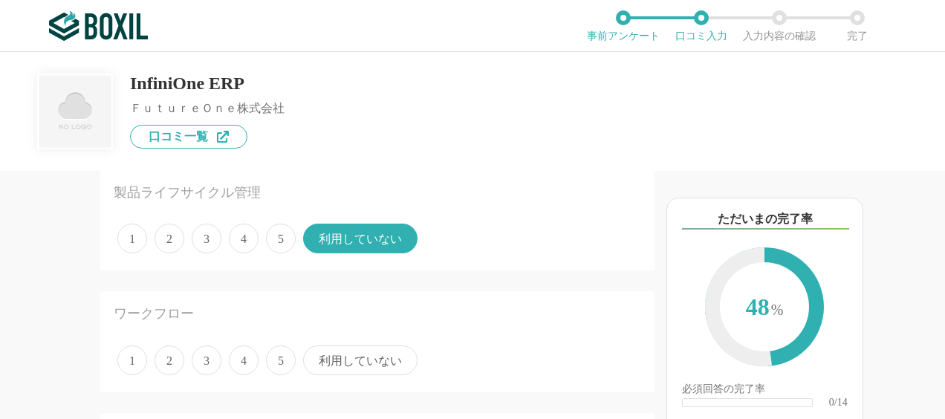
click at [356, 365] on span "利用していない" at bounding box center [360, 360] width 114 height 30
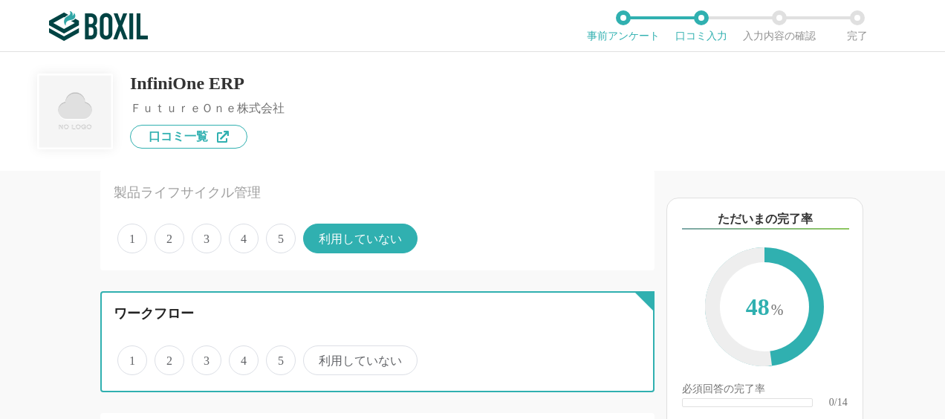
click at [316, 357] on input "利用していない" at bounding box center [312, 353] width 10 height 10
radio input "true"
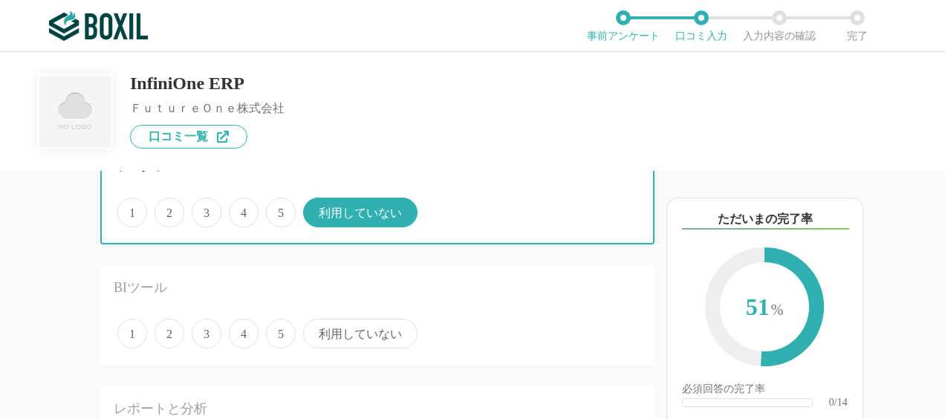
scroll to position [2154, 0]
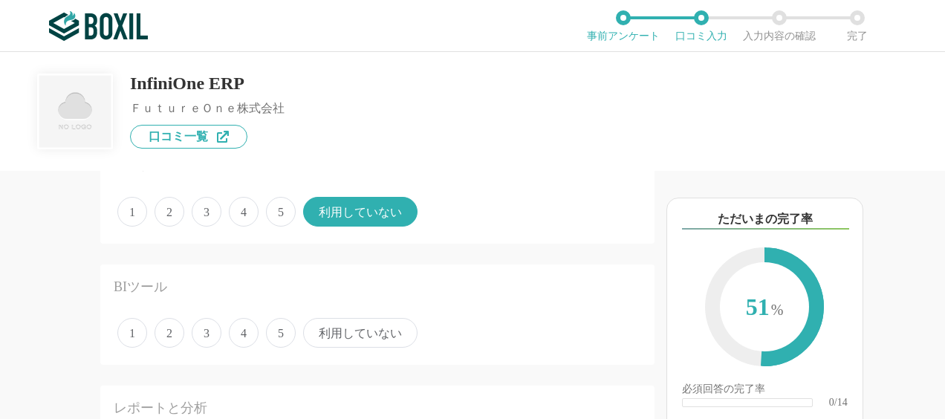
click at [376, 340] on span "利用していない" at bounding box center [360, 333] width 114 height 30
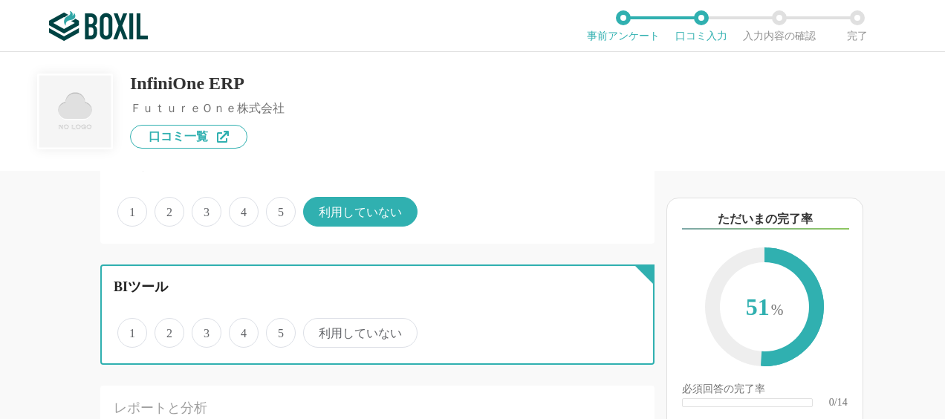
click at [316, 330] on input "利用していない" at bounding box center [312, 325] width 10 height 10
radio input "true"
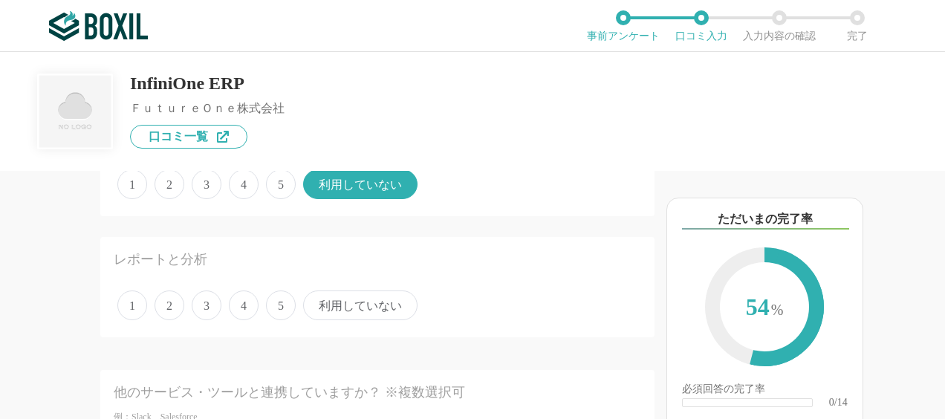
click at [155, 309] on span "2" at bounding box center [169, 305] width 30 height 30
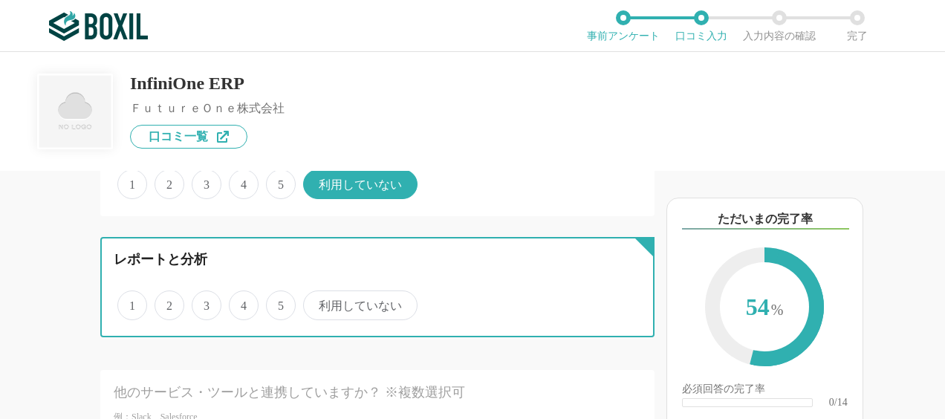
click at [158, 302] on input "2" at bounding box center [163, 298] width 10 height 10
radio input "true"
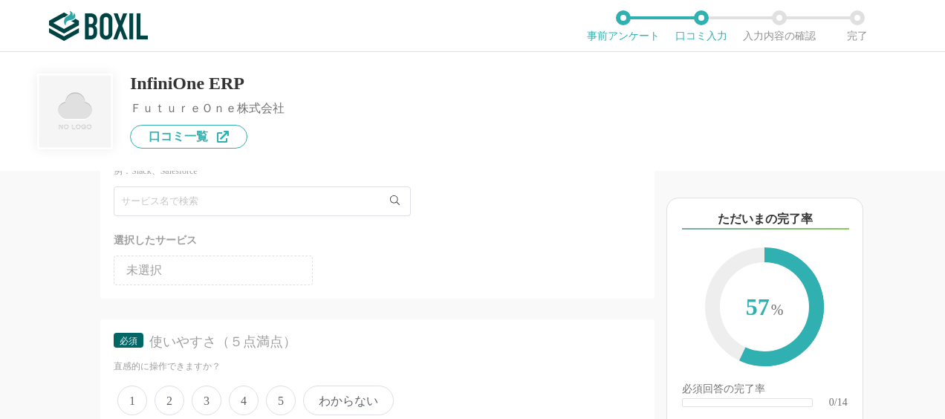
scroll to position [2525, 0]
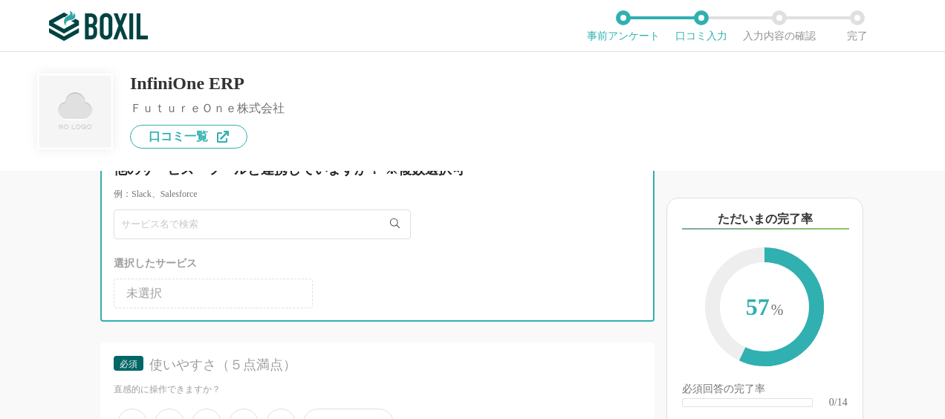
click at [270, 230] on input "text" at bounding box center [262, 224] width 297 height 30
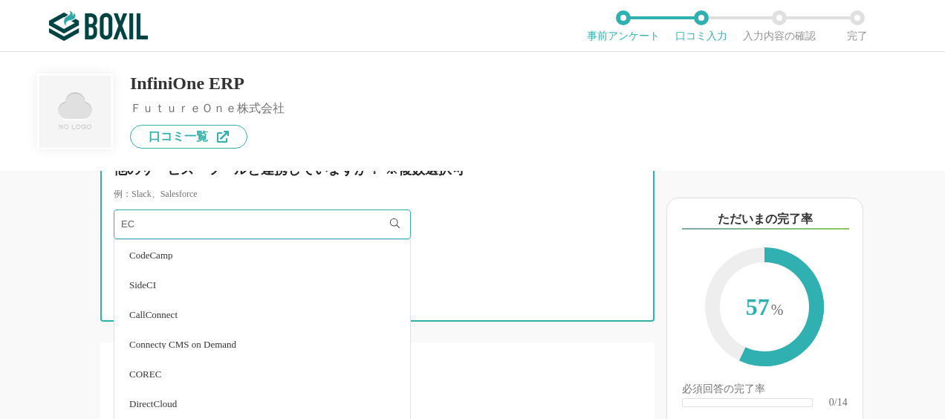
type input "E"
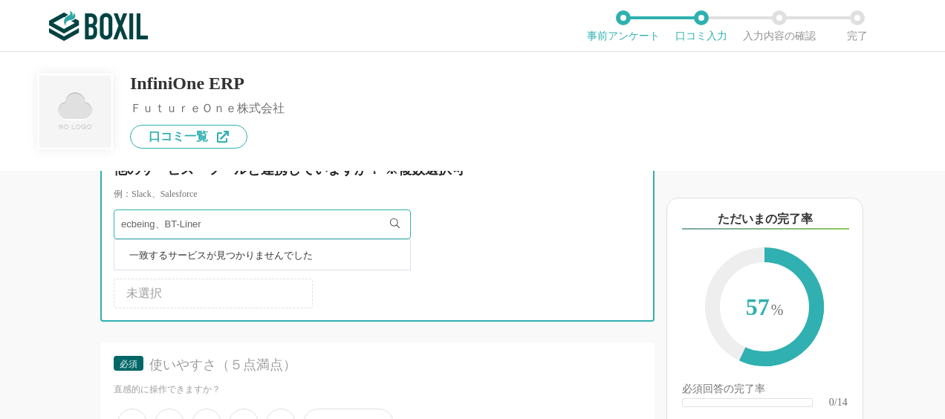
type input "ecbeing、BT-Liner"
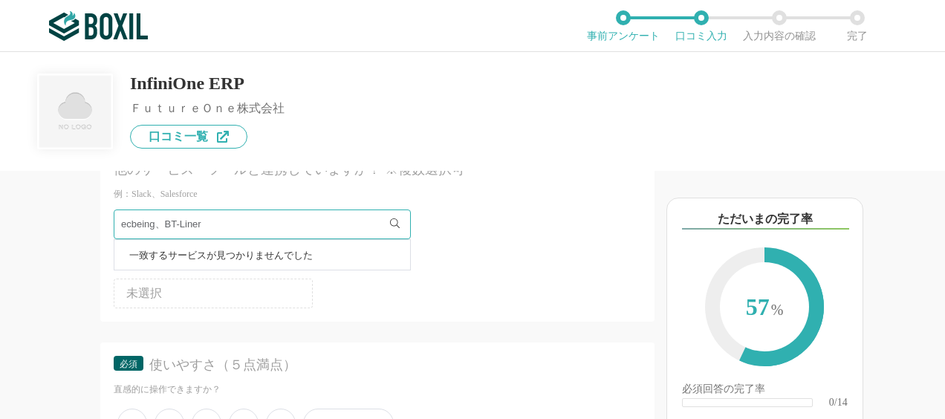
click at [521, 280] on ul "未選択" at bounding box center [377, 291] width 527 height 36
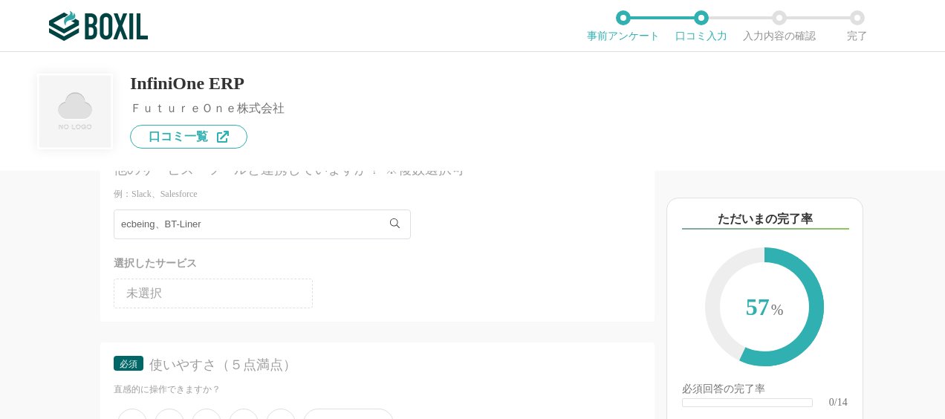
click at [268, 289] on li "未選択" at bounding box center [213, 293] width 199 height 30
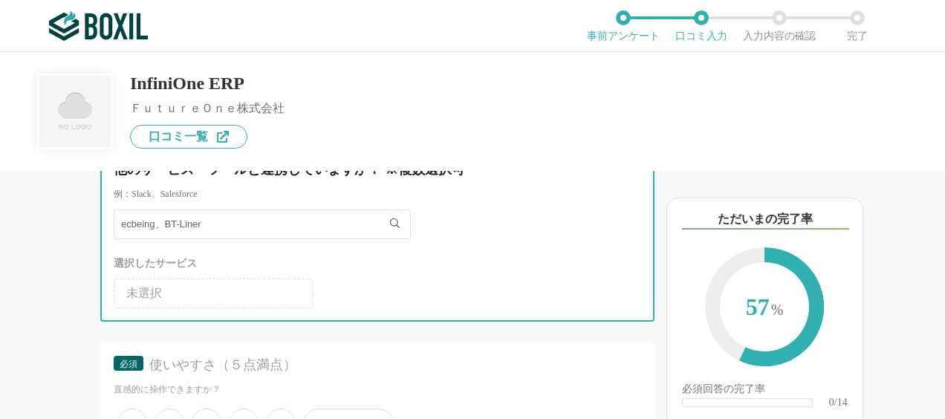
click at [275, 231] on input "ecbeing、BT-Liner" at bounding box center [262, 224] width 297 height 30
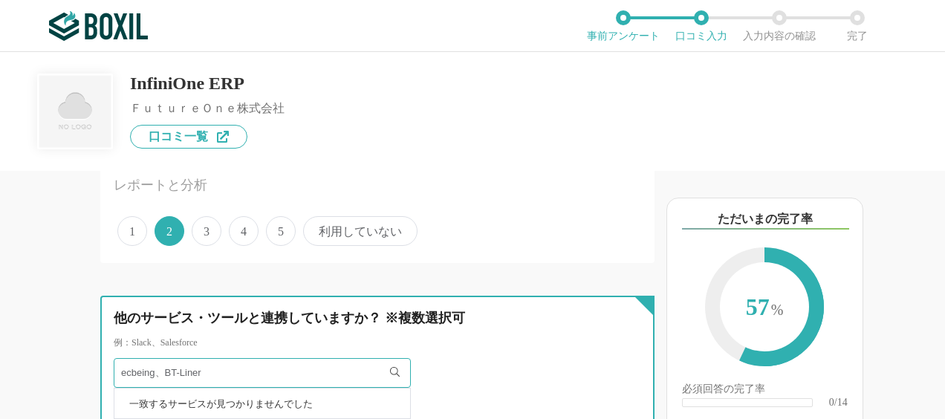
scroll to position [2451, 0]
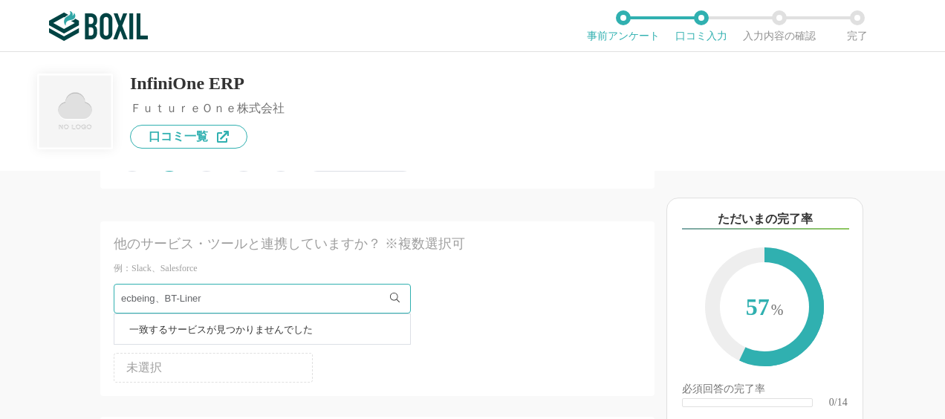
click at [324, 327] on li "一致するサービスが見つかりませんでした" at bounding box center [262, 329] width 296 height 30
click at [302, 368] on li "未選択" at bounding box center [213, 368] width 199 height 30
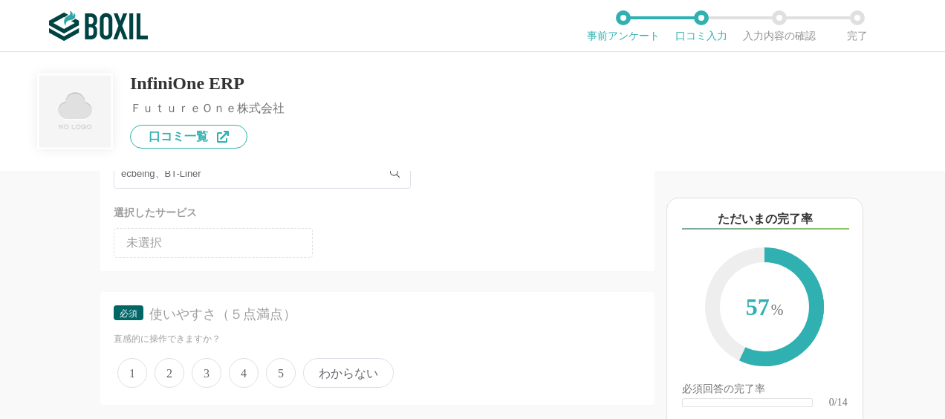
scroll to position [2599, 0]
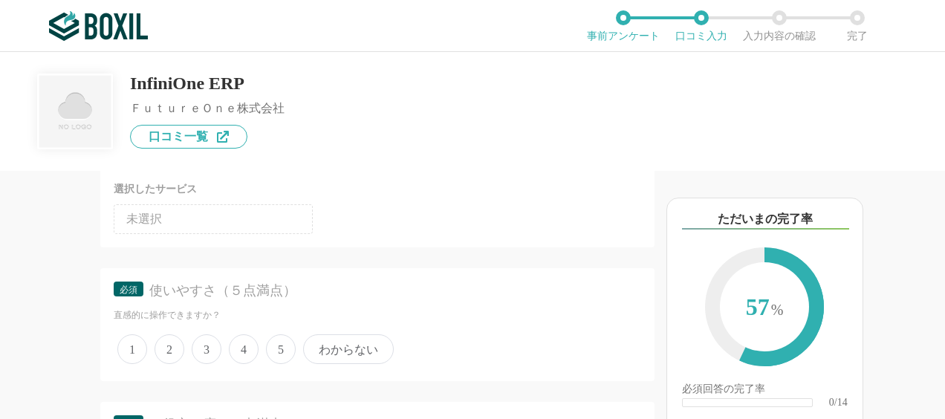
click at [214, 348] on span "3" at bounding box center [207, 349] width 30 height 30
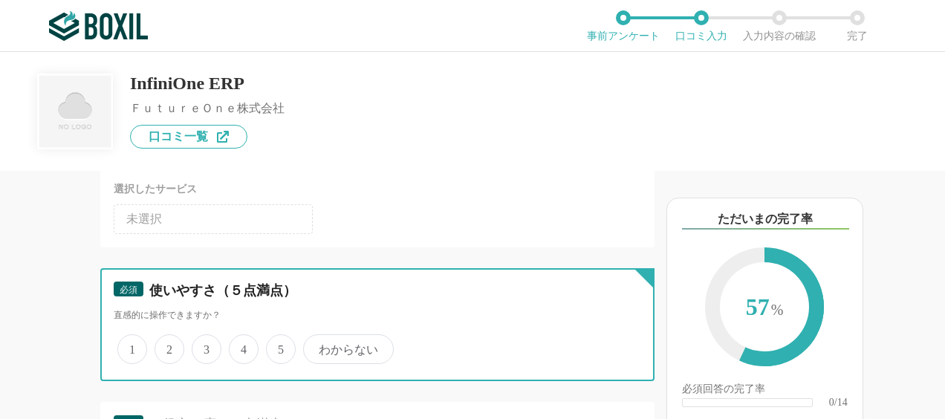
click at [205, 346] on input "3" at bounding box center [200, 341] width 10 height 10
radio input "true"
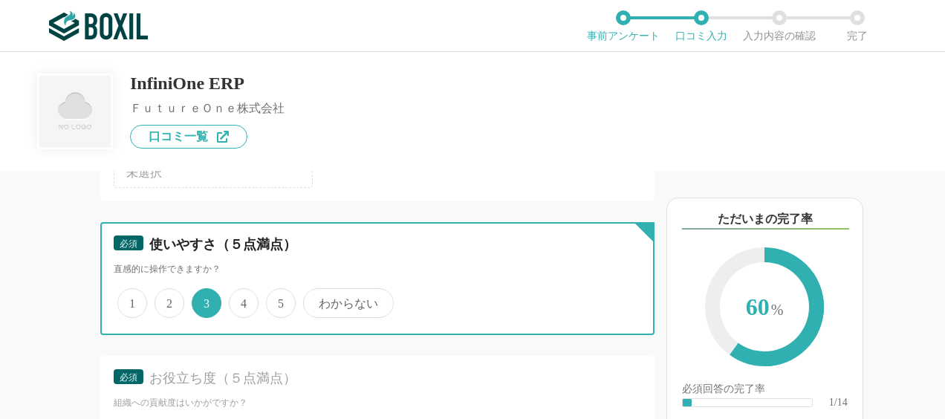
scroll to position [2822, 0]
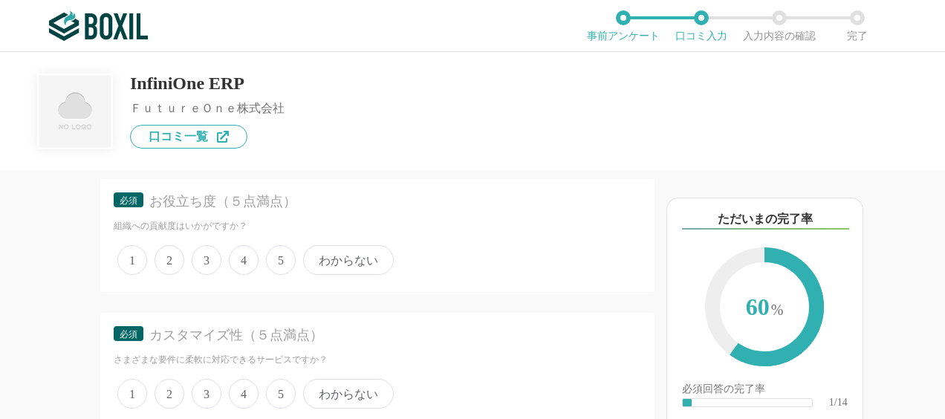
click at [247, 261] on span "4" at bounding box center [244, 260] width 30 height 30
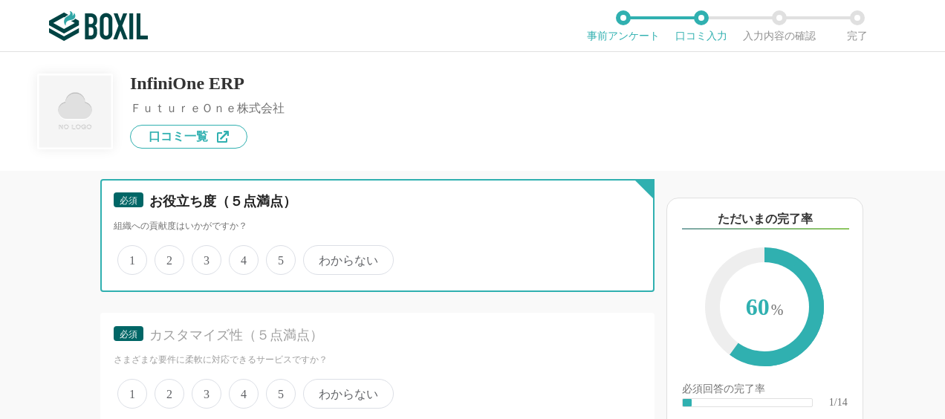
click at [242, 257] on input "4" at bounding box center [237, 252] width 10 height 10
radio input "true"
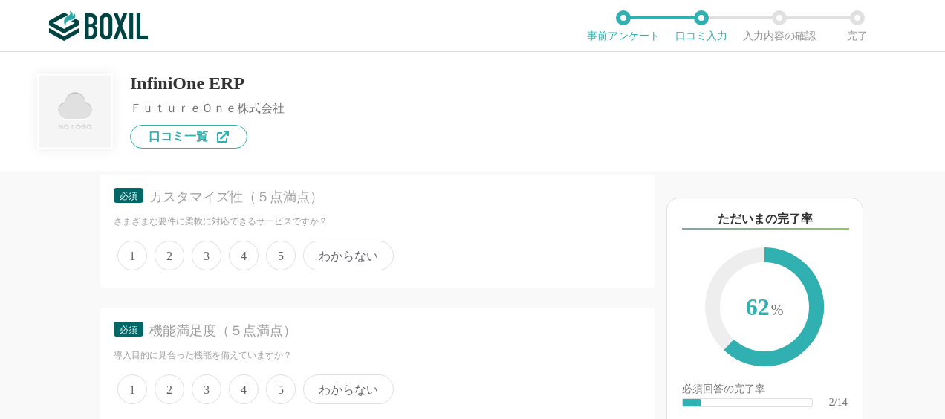
scroll to position [2970, 0]
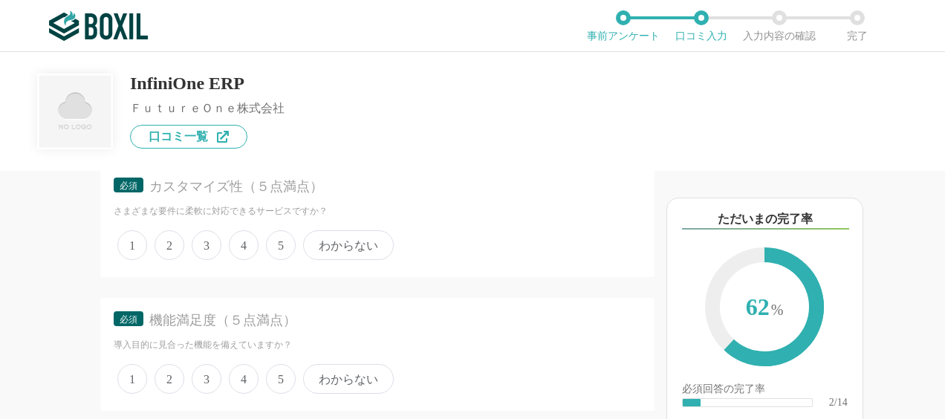
click at [250, 250] on span "4" at bounding box center [244, 245] width 30 height 30
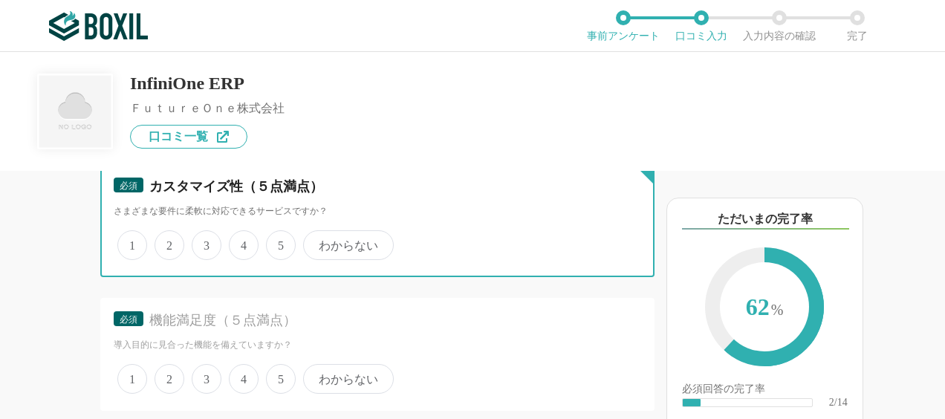
click at [242, 242] on input "4" at bounding box center [237, 237] width 10 height 10
radio input "true"
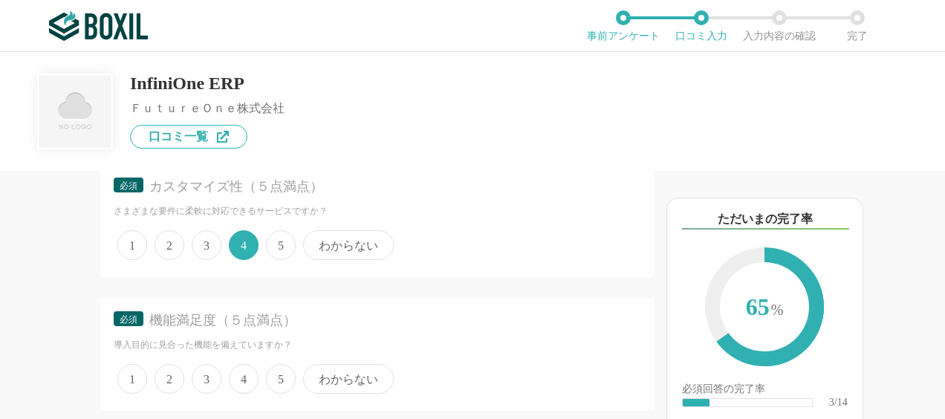
click at [280, 241] on span "5" at bounding box center [281, 245] width 30 height 30
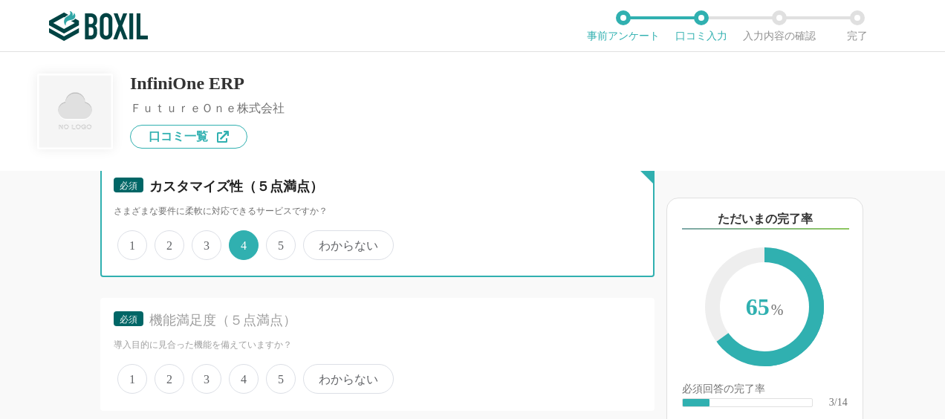
click at [279, 241] on input "5" at bounding box center [275, 237] width 10 height 10
radio input "true"
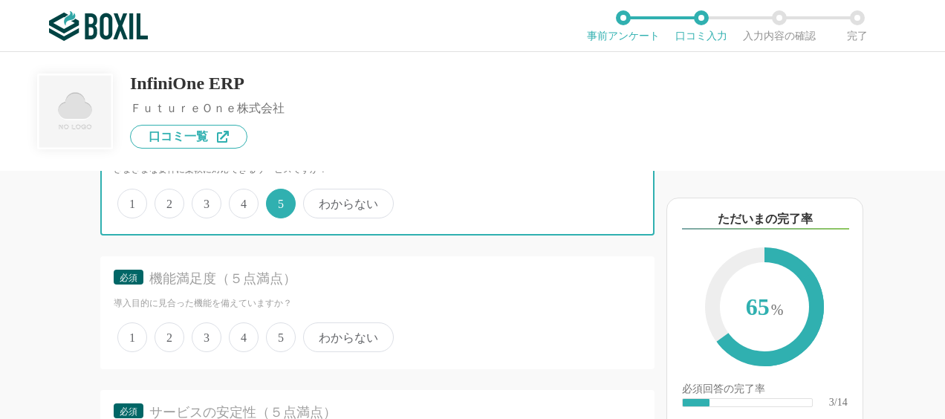
scroll to position [3045, 0]
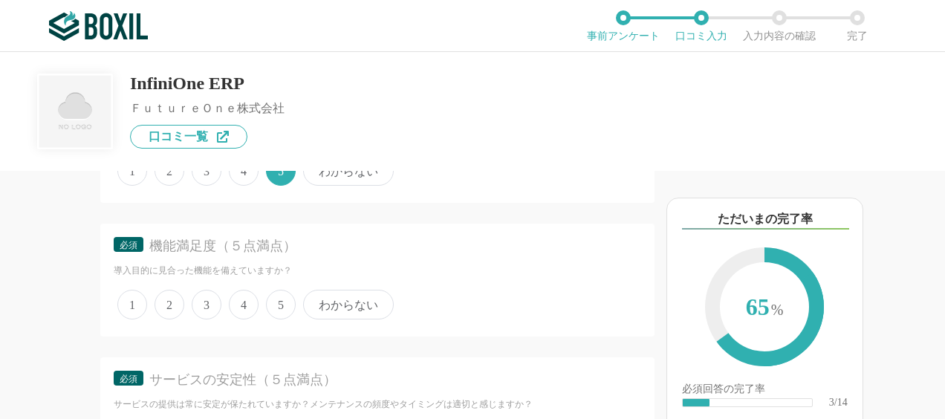
click at [243, 312] on span "4" at bounding box center [244, 305] width 30 height 30
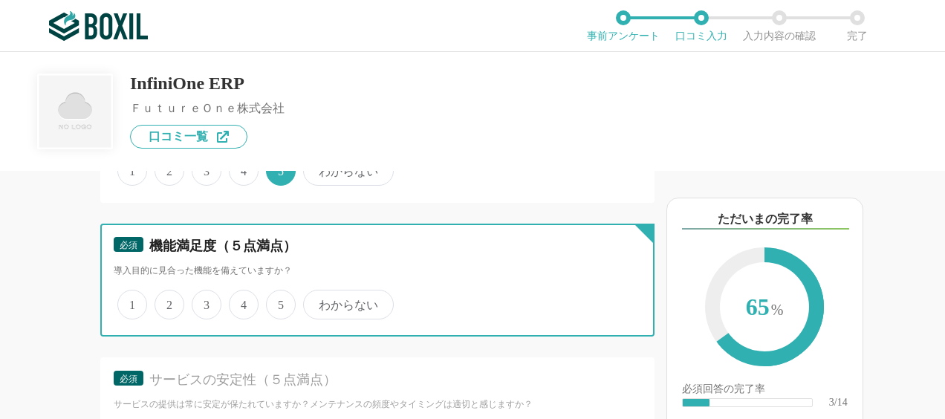
click at [242, 302] on input "4" at bounding box center [237, 297] width 10 height 10
radio input "true"
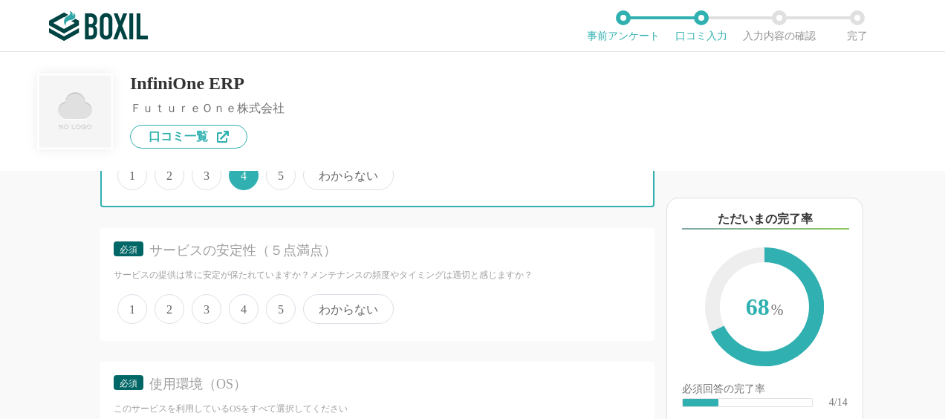
scroll to position [3193, 0]
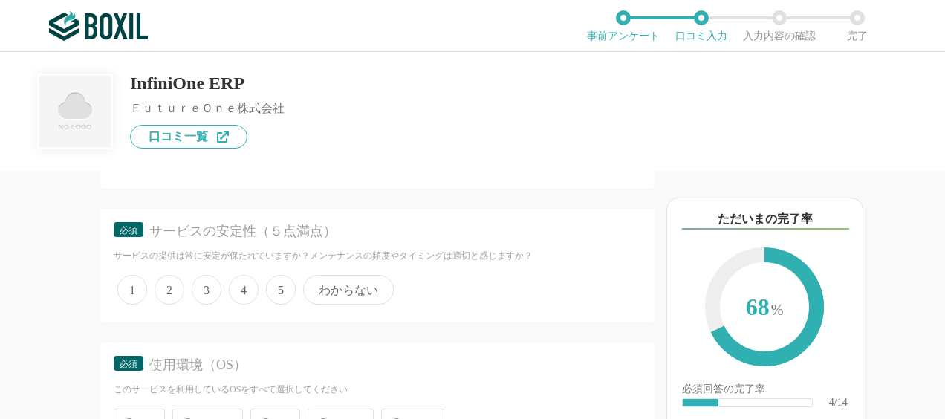
click at [246, 293] on span "4" at bounding box center [244, 290] width 30 height 30
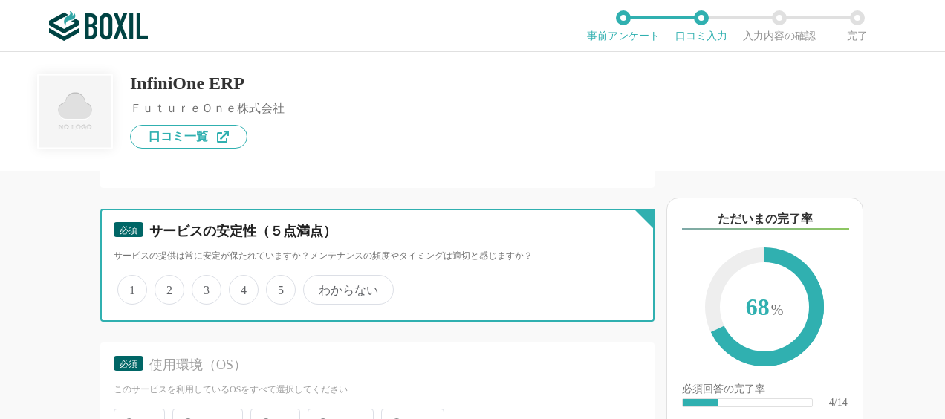
click at [242, 287] on input "4" at bounding box center [237, 282] width 10 height 10
radio input "true"
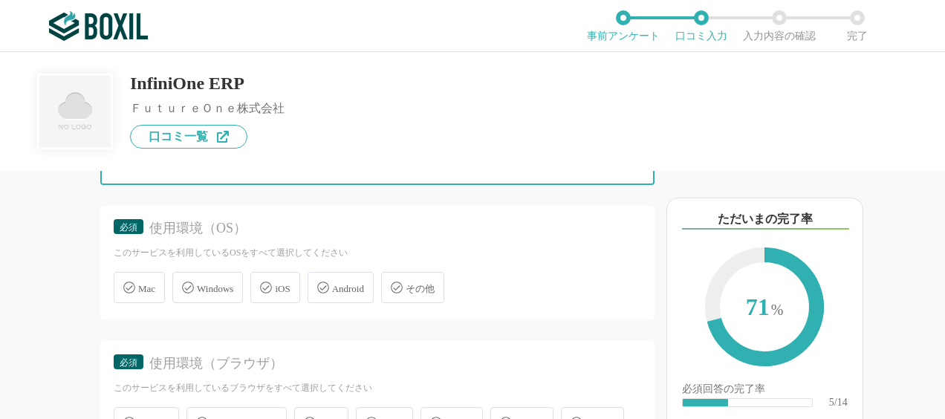
scroll to position [3342, 0]
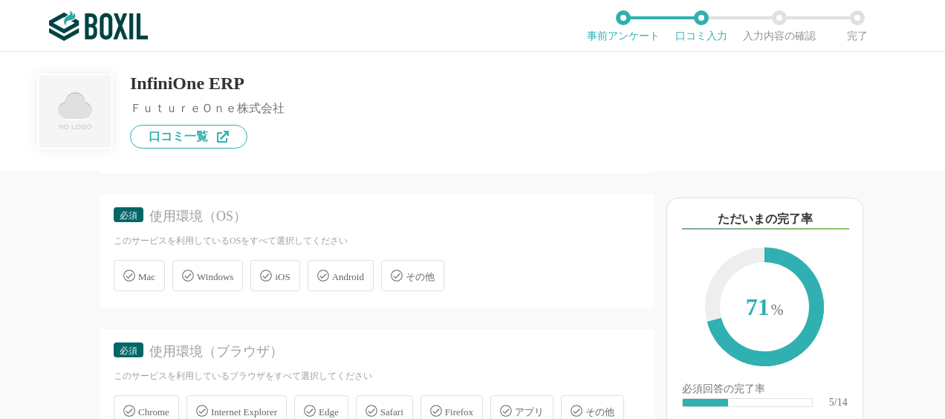
click at [227, 280] on span "Windows" at bounding box center [215, 276] width 36 height 11
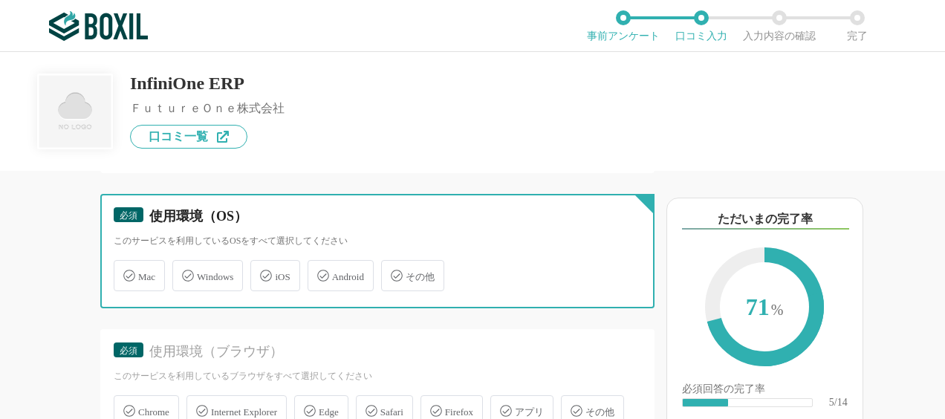
click at [185, 272] on input "Windows" at bounding box center [180, 267] width 10 height 10
checkbox input "true"
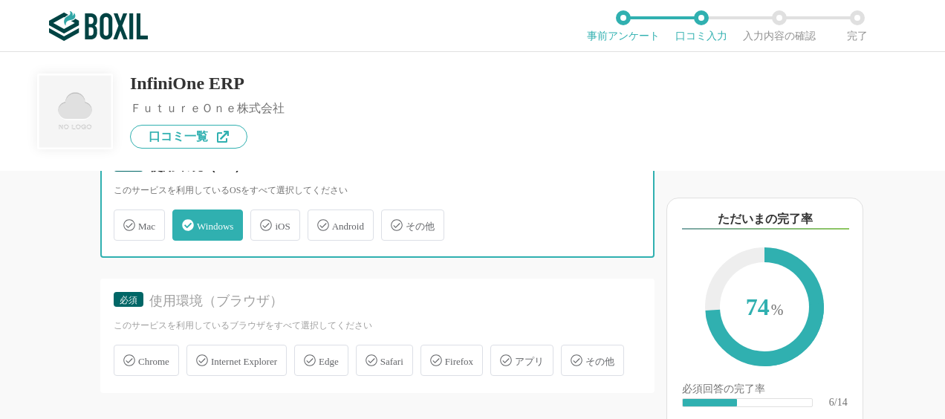
scroll to position [3416, 0]
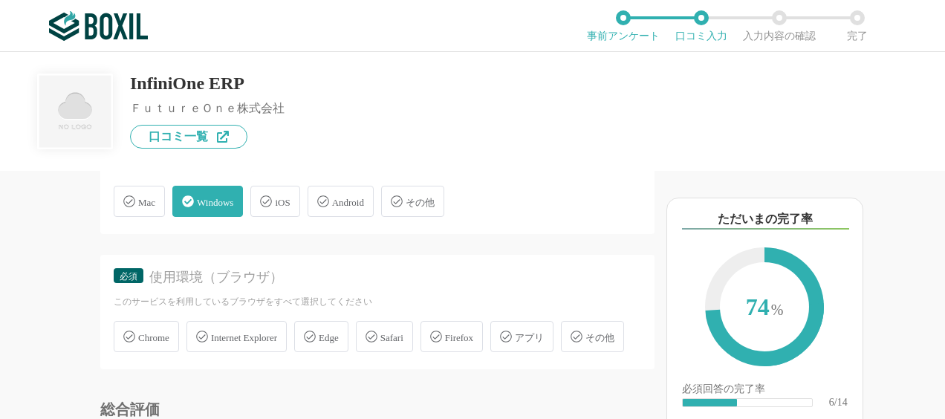
click at [175, 336] on div "Chrome" at bounding box center [146, 336] width 65 height 31
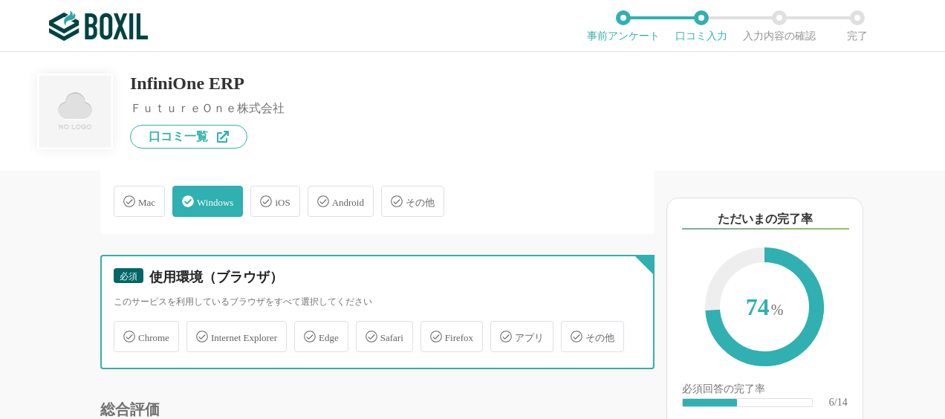
click at [126, 333] on input "Chrome" at bounding box center [122, 328] width 10 height 10
checkbox input "true"
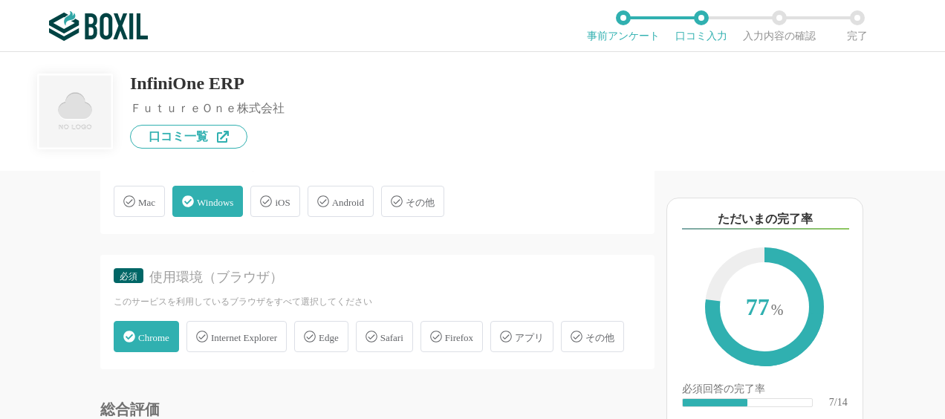
click at [339, 339] on span "Edge" at bounding box center [329, 337] width 20 height 11
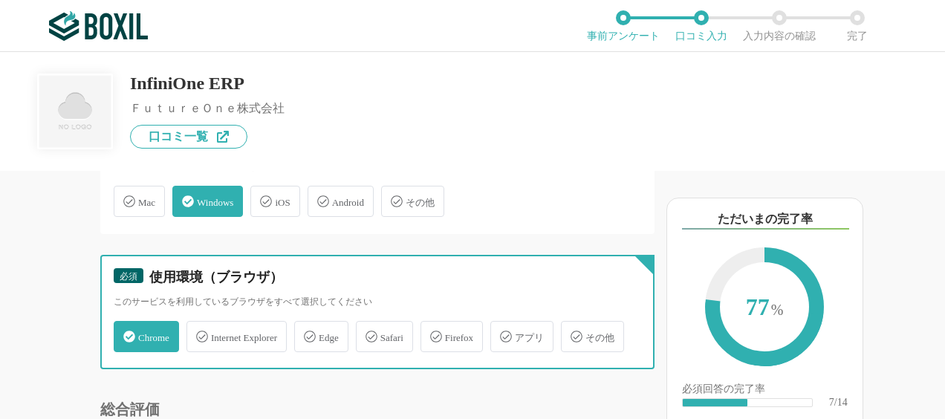
click at [307, 333] on input "Edge" at bounding box center [302, 328] width 10 height 10
checkbox input "true"
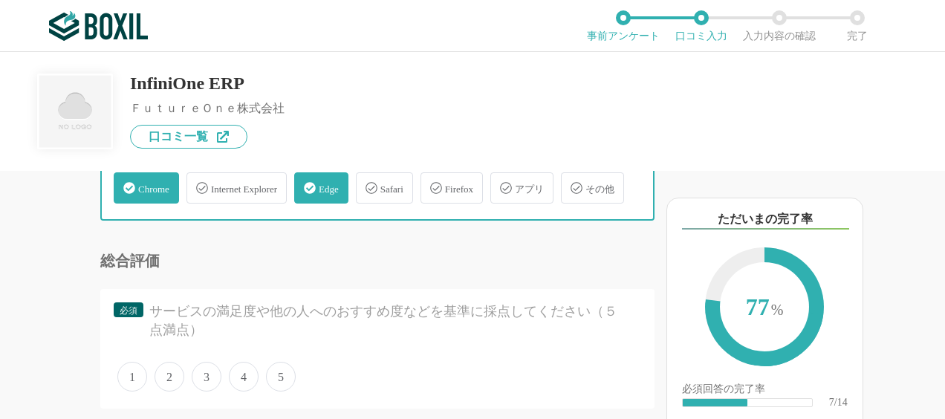
scroll to position [3639, 0]
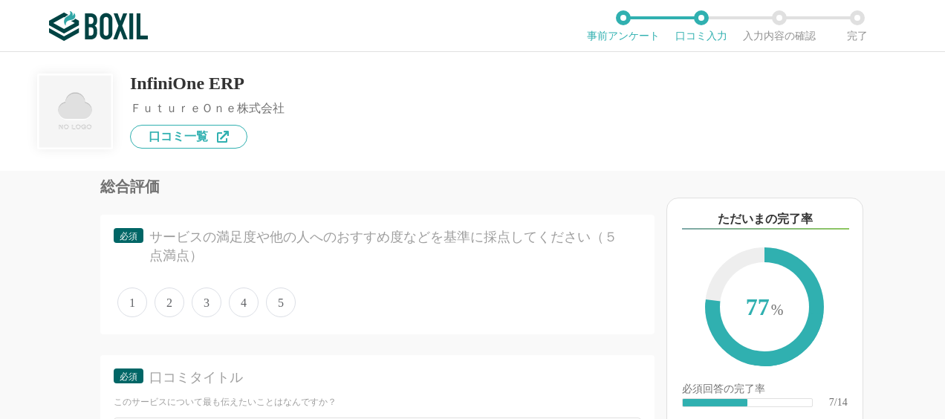
click at [241, 317] on span "4" at bounding box center [244, 302] width 30 height 30
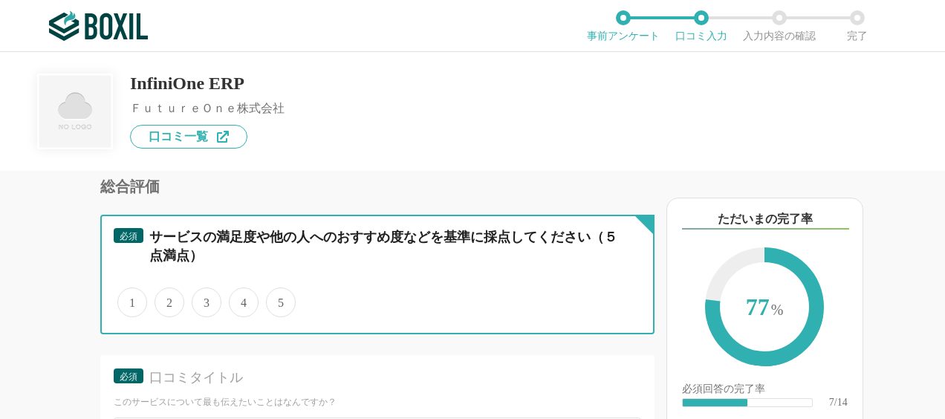
click at [241, 299] on input "4" at bounding box center [237, 295] width 10 height 10
radio input "true"
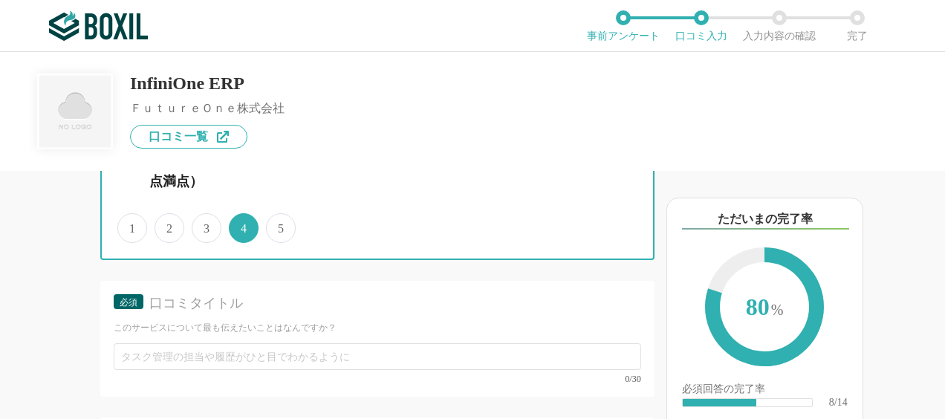
scroll to position [3862, 0]
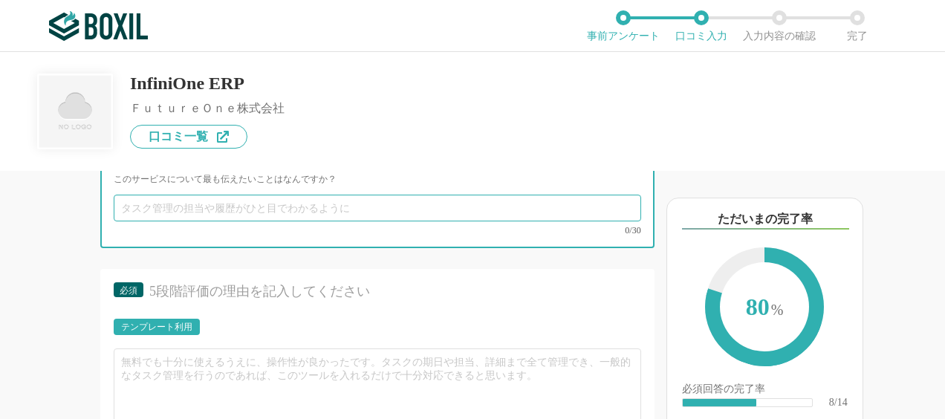
click at [289, 221] on input "text" at bounding box center [377, 208] width 527 height 27
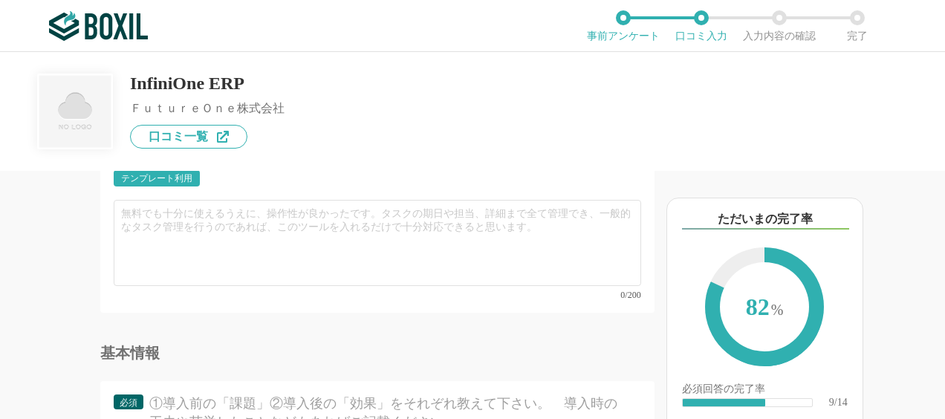
type input "安定した基幹システム"
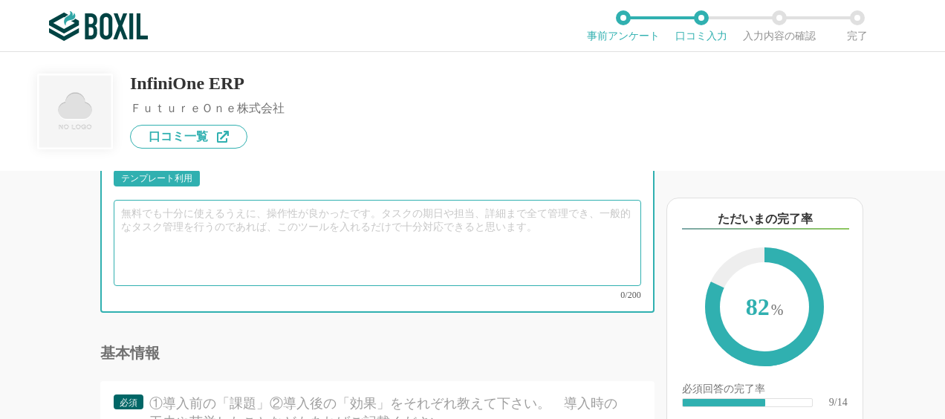
click at [244, 258] on textarea at bounding box center [377, 243] width 527 height 86
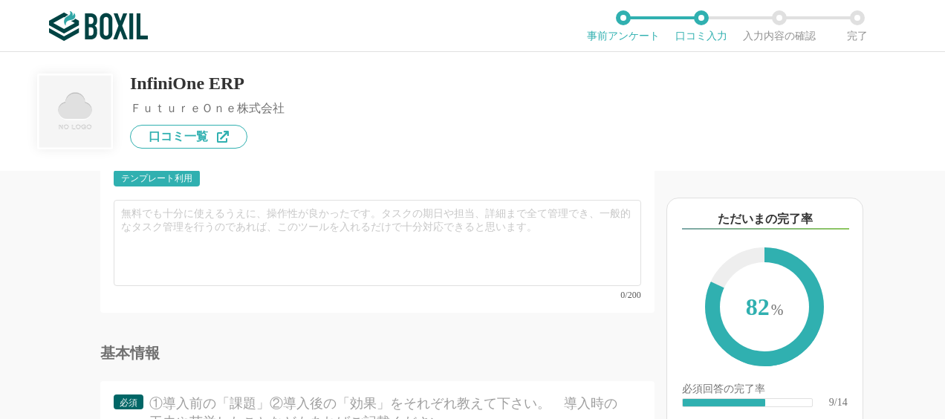
click at [176, 183] on div "テンプレート利用" at bounding box center [156, 178] width 71 height 9
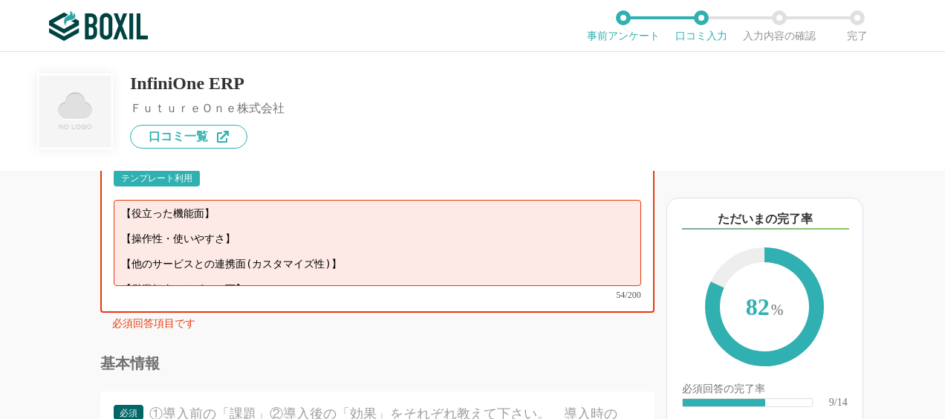
click at [231, 250] on textarea "【役立った機能面】 【操作性・使いやすさ】 【他のサービスとの連携面(カスタマイズ性)】 【営業担当やサポート面】" at bounding box center [377, 243] width 527 height 86
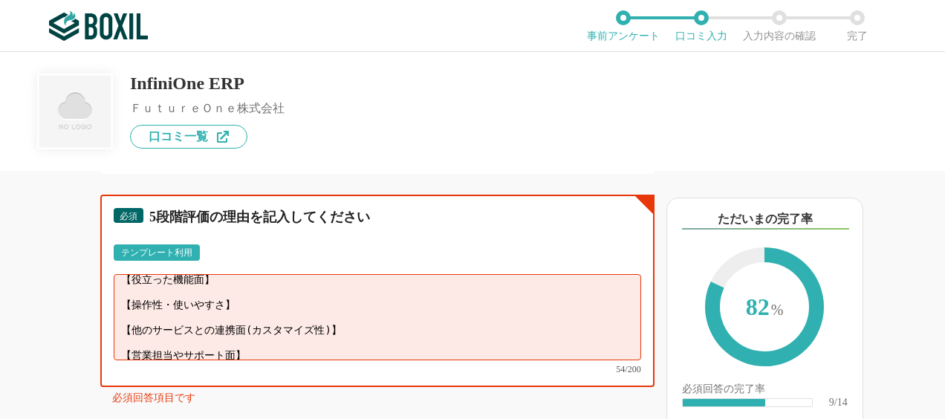
scroll to position [10, 0]
